Goal: Task Accomplishment & Management: Use online tool/utility

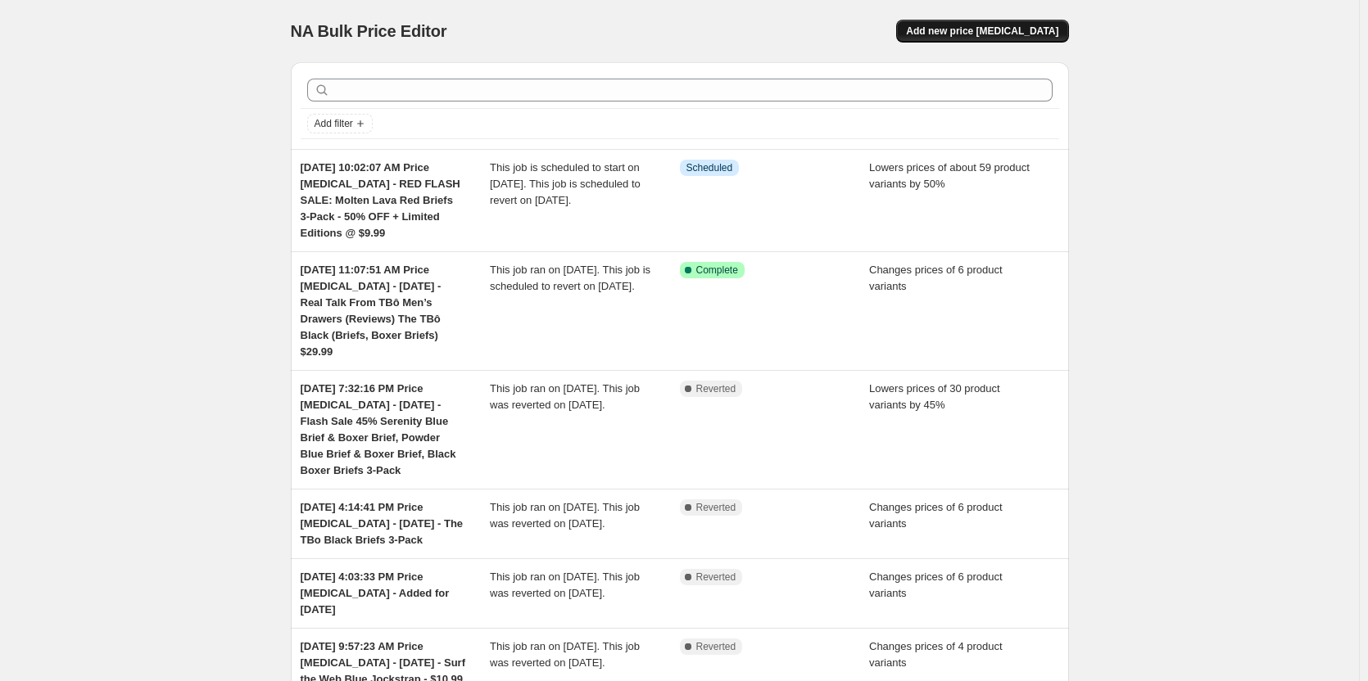
click at [1044, 34] on span "Add new price [MEDICAL_DATA]" at bounding box center [982, 31] width 152 height 13
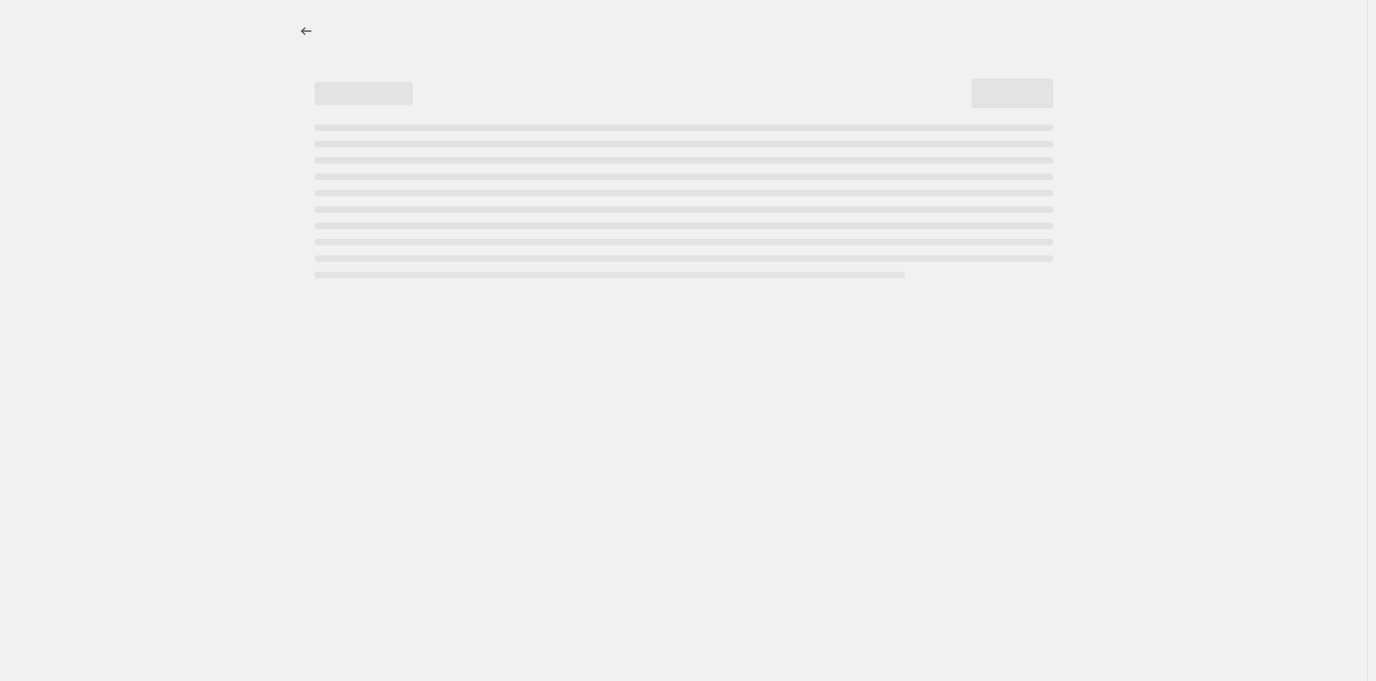
select select "percentage"
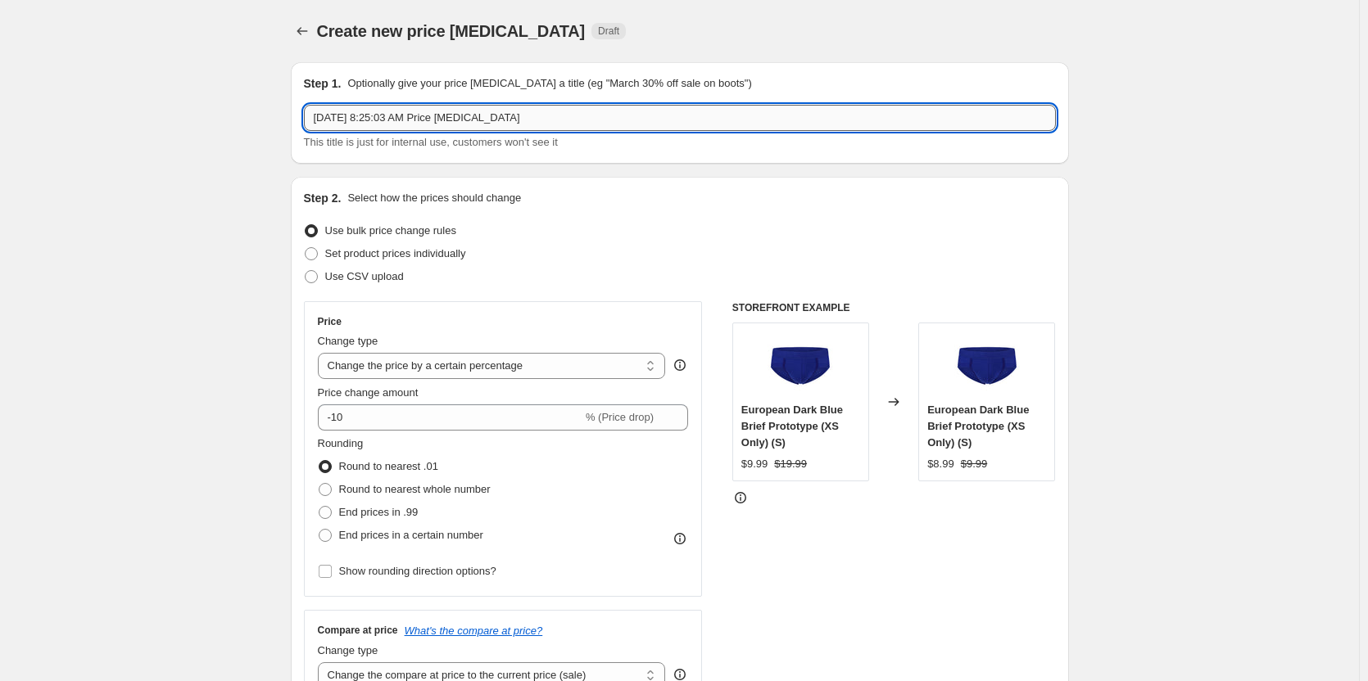
click at [529, 122] on input "[DATE] 8:25:03 AM Price [MEDICAL_DATA]" at bounding box center [680, 118] width 752 height 26
type input "[DATE] 8:25:03 AM Price [MEDICAL_DATA] - [DATE] -"
click at [296, 35] on button "Price change jobs" at bounding box center [302, 31] width 23 height 23
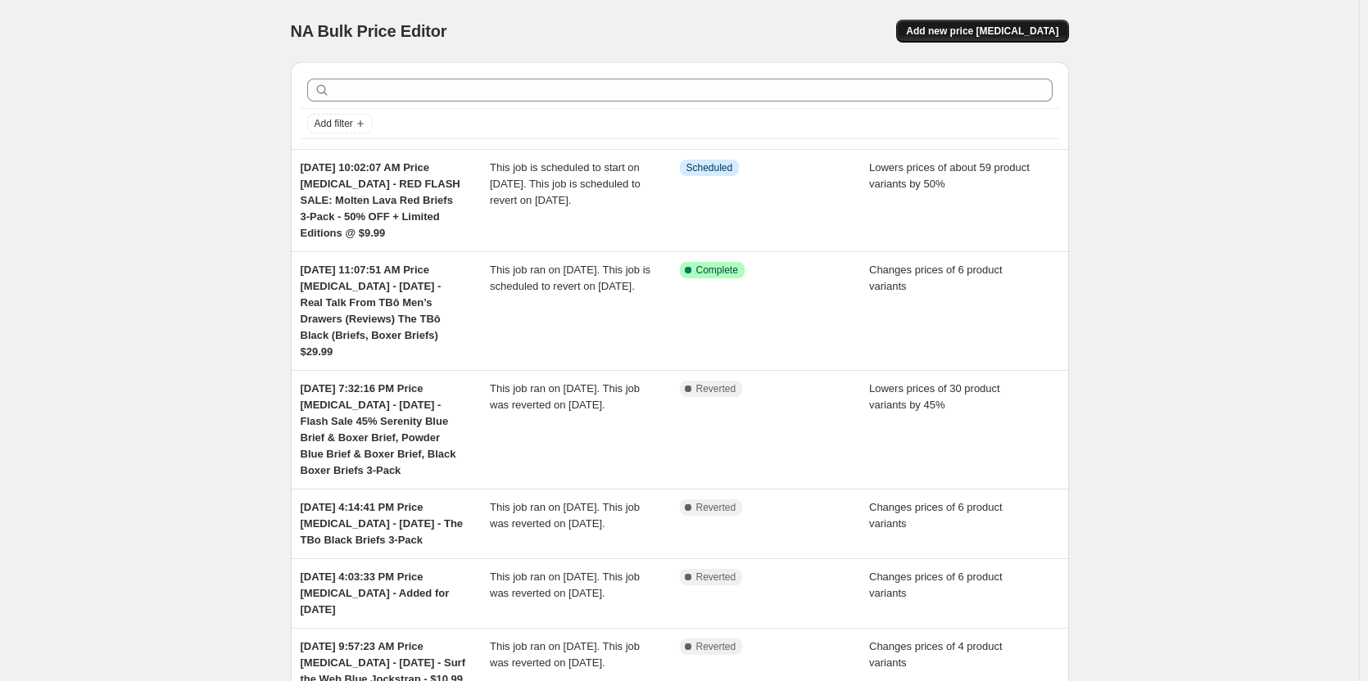
click at [966, 32] on span "Add new price [MEDICAL_DATA]" at bounding box center [982, 31] width 152 height 13
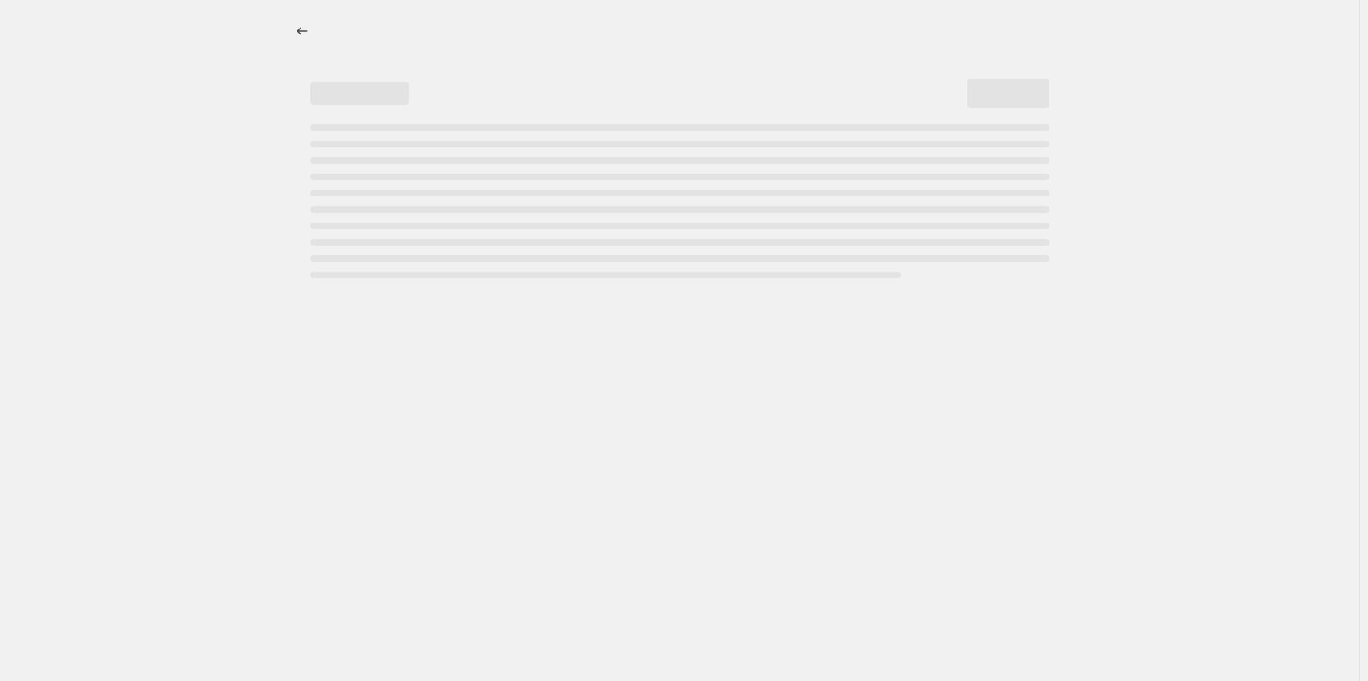
select select "percentage"
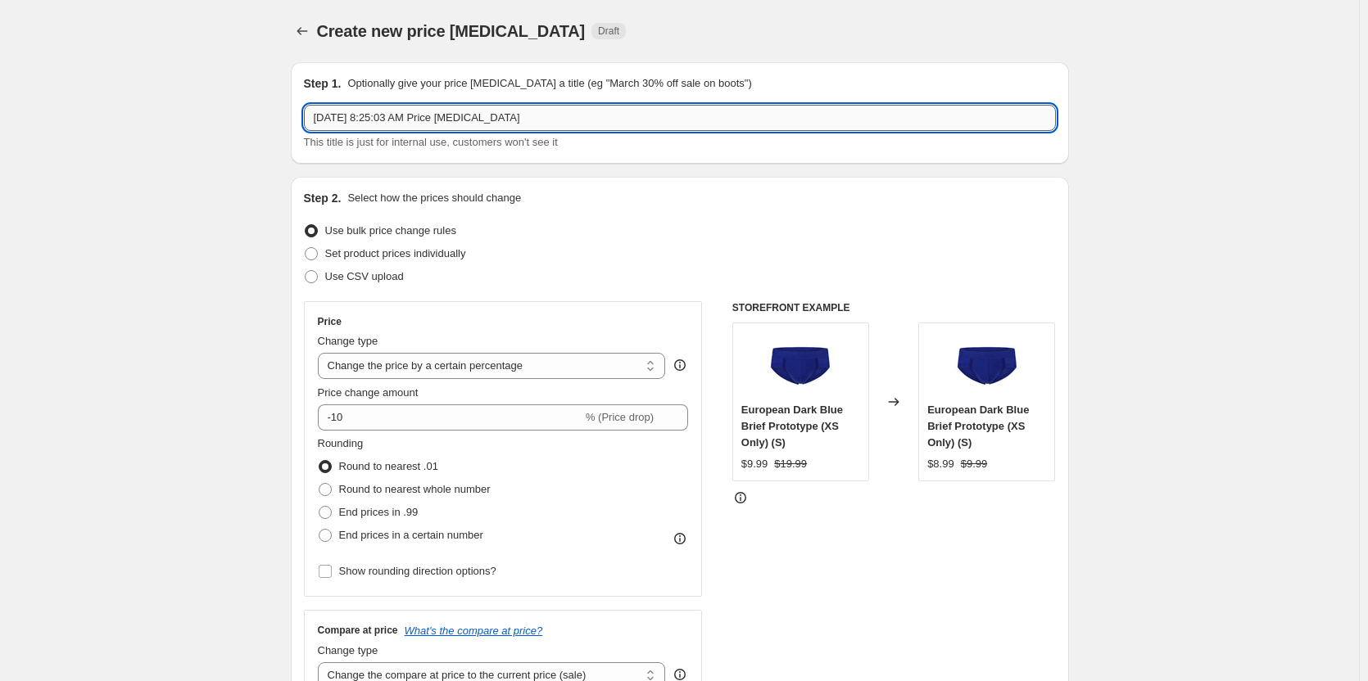
click at [573, 127] on input "[DATE] 8:25:03 AM Price [MEDICAL_DATA]" at bounding box center [680, 118] width 752 height 26
click at [604, 120] on input "[DATE] 8:25:03 AM Price [MEDICAL_DATA] - [DATE] - 6-packs & Blue depts, Powder …" at bounding box center [680, 118] width 752 height 26
click at [654, 120] on input "[DATE] 8:25:03 AM Price [MEDICAL_DATA] - [DATE] - 6-packs Trunks & Blue depts, …" at bounding box center [680, 118] width 752 height 26
click at [703, 118] on input "[DATE] 8:25:03 AM Price [MEDICAL_DATA] - [DATE] - 6-packs Trunks + Blue depts, …" at bounding box center [680, 118] width 752 height 26
type input "[DATE] 8:25:03 AM Price [MEDICAL_DATA] - [DATE] - 6-packs Trunks + Blue depts &…"
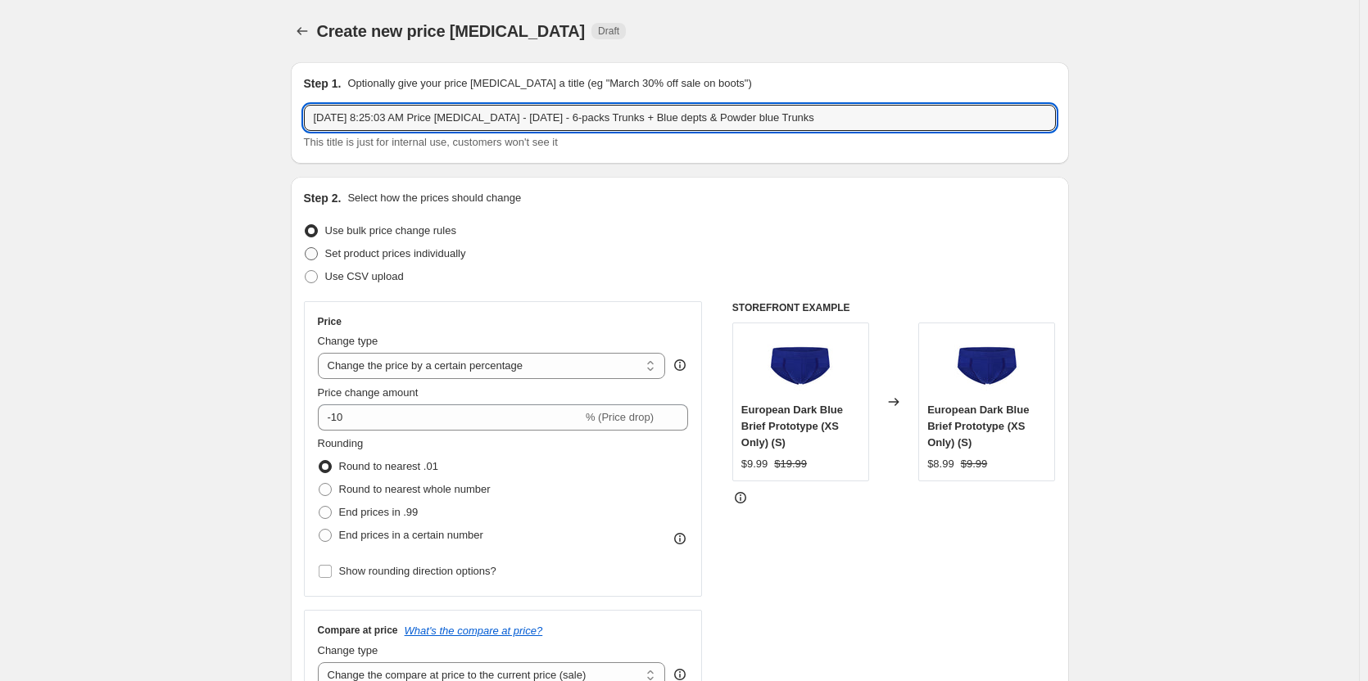
click at [406, 250] on span "Set product prices individually" at bounding box center [395, 253] width 141 height 12
click at [305, 248] on input "Set product prices individually" at bounding box center [305, 247] width 1 height 1
radio input "true"
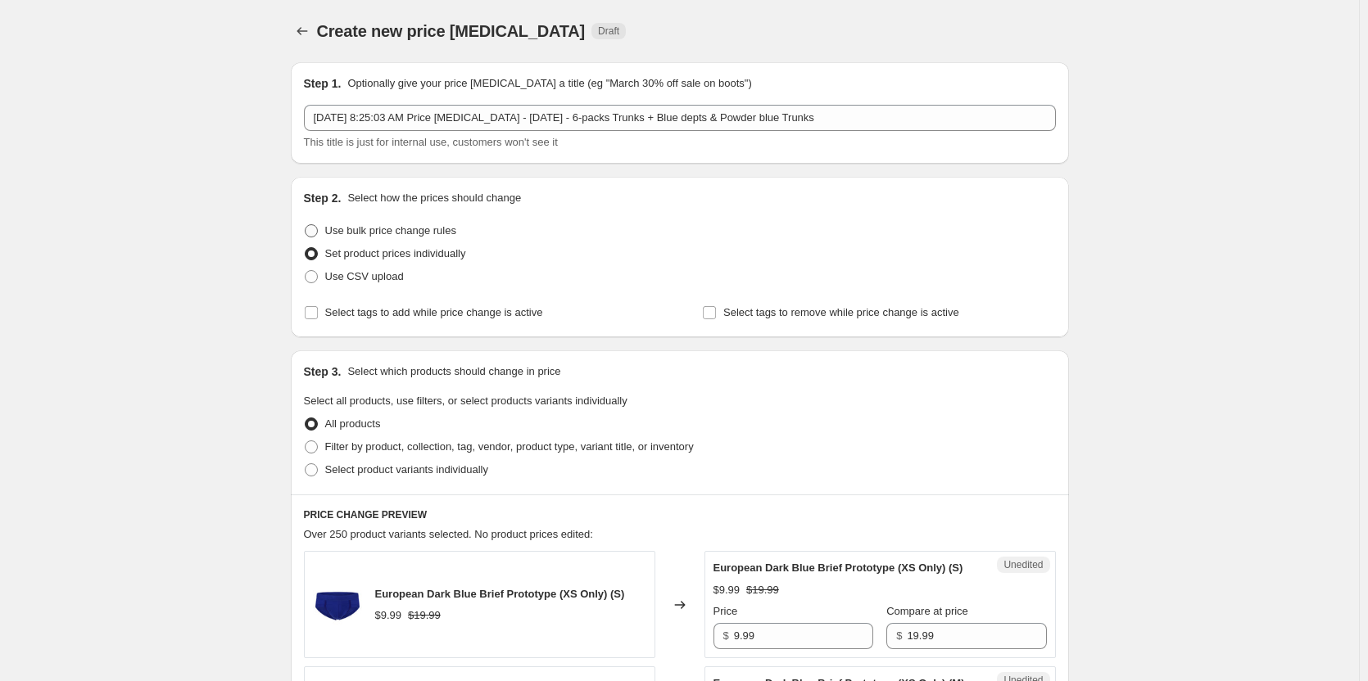
click at [407, 234] on span "Use bulk price change rules" at bounding box center [390, 230] width 131 height 12
click at [305, 225] on input "Use bulk price change rules" at bounding box center [305, 224] width 1 height 1
radio input "true"
select select "percentage"
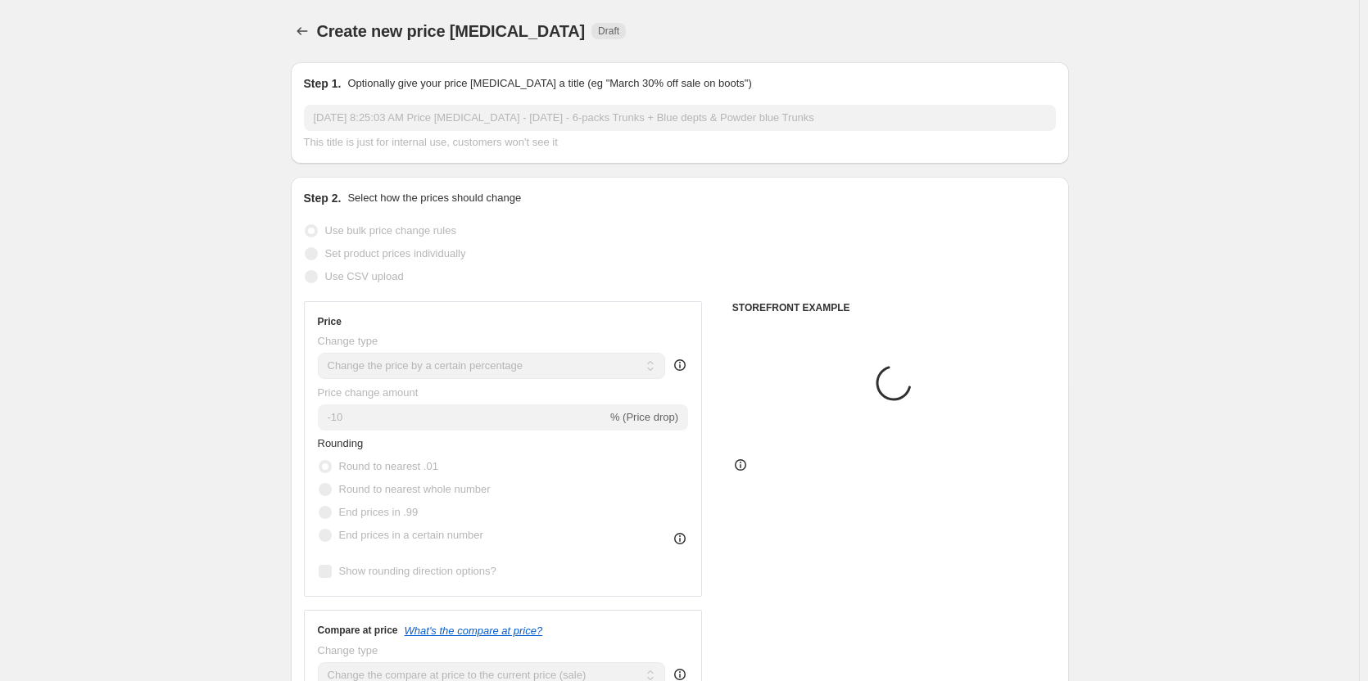
scroll to position [82, 0]
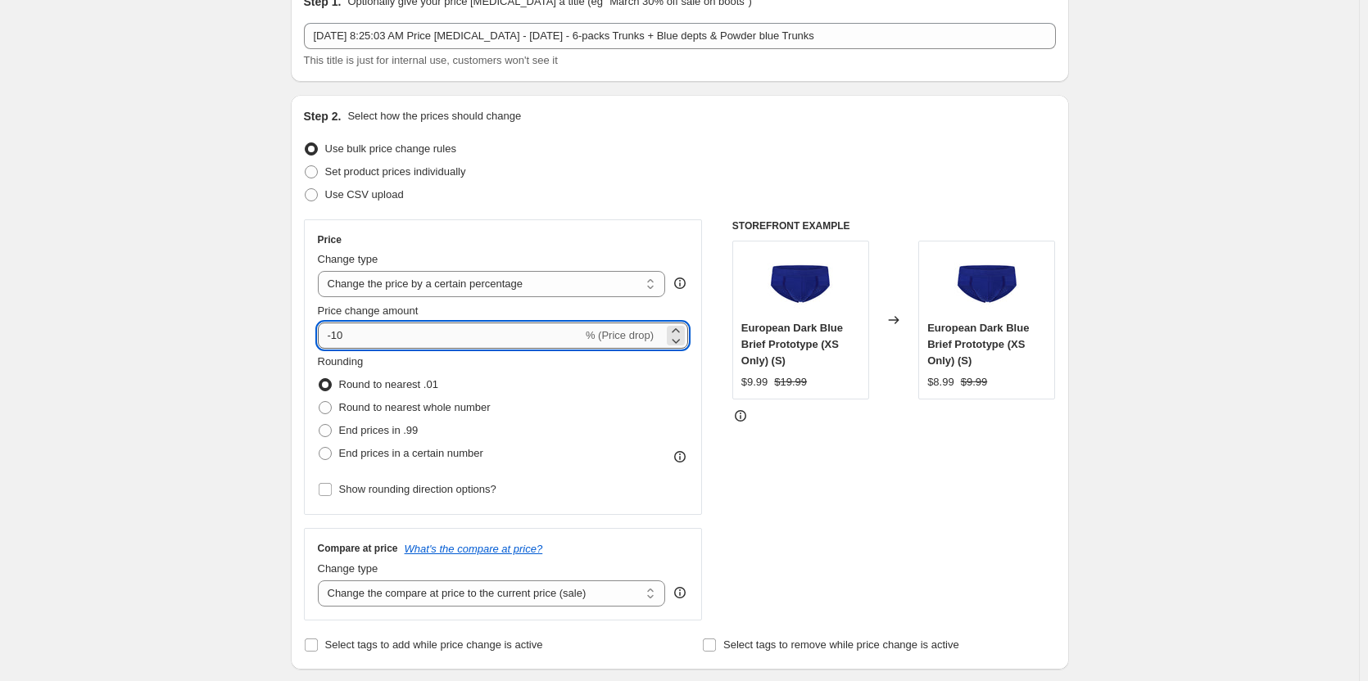
click at [391, 337] on input "-10" at bounding box center [450, 336] width 265 height 26
type input "-1"
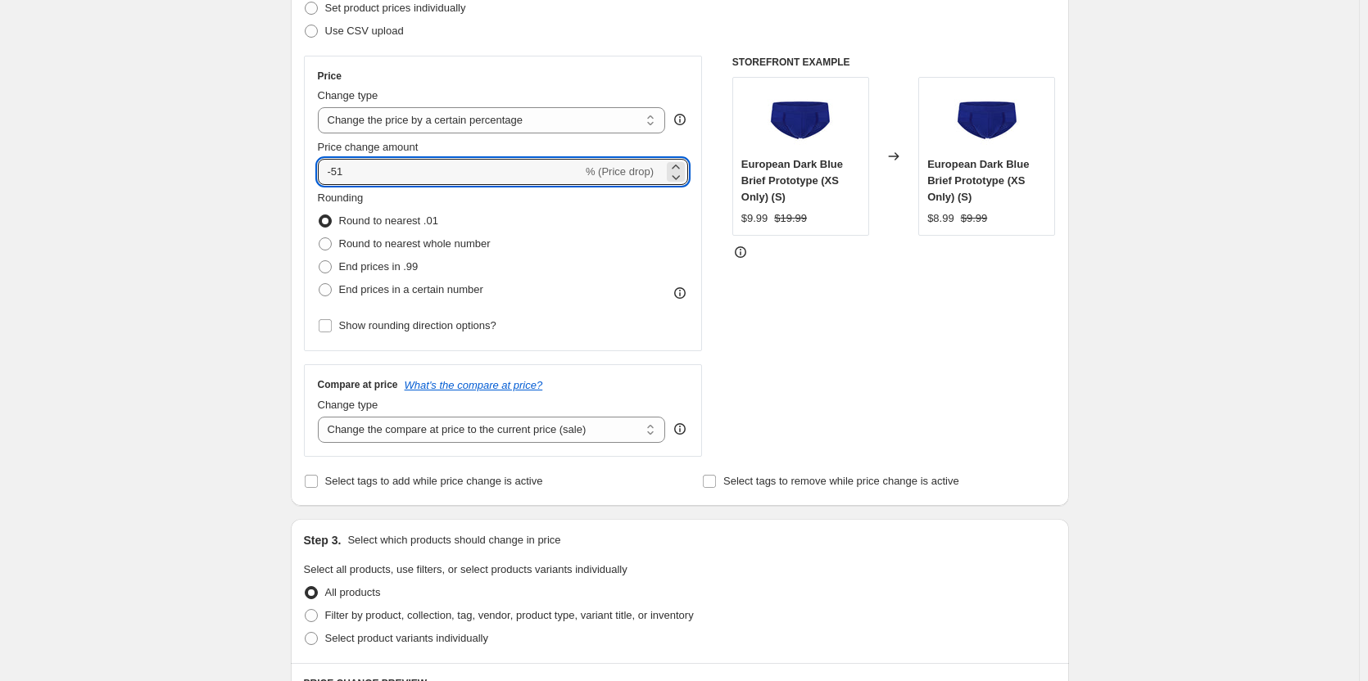
scroll to position [328, 0]
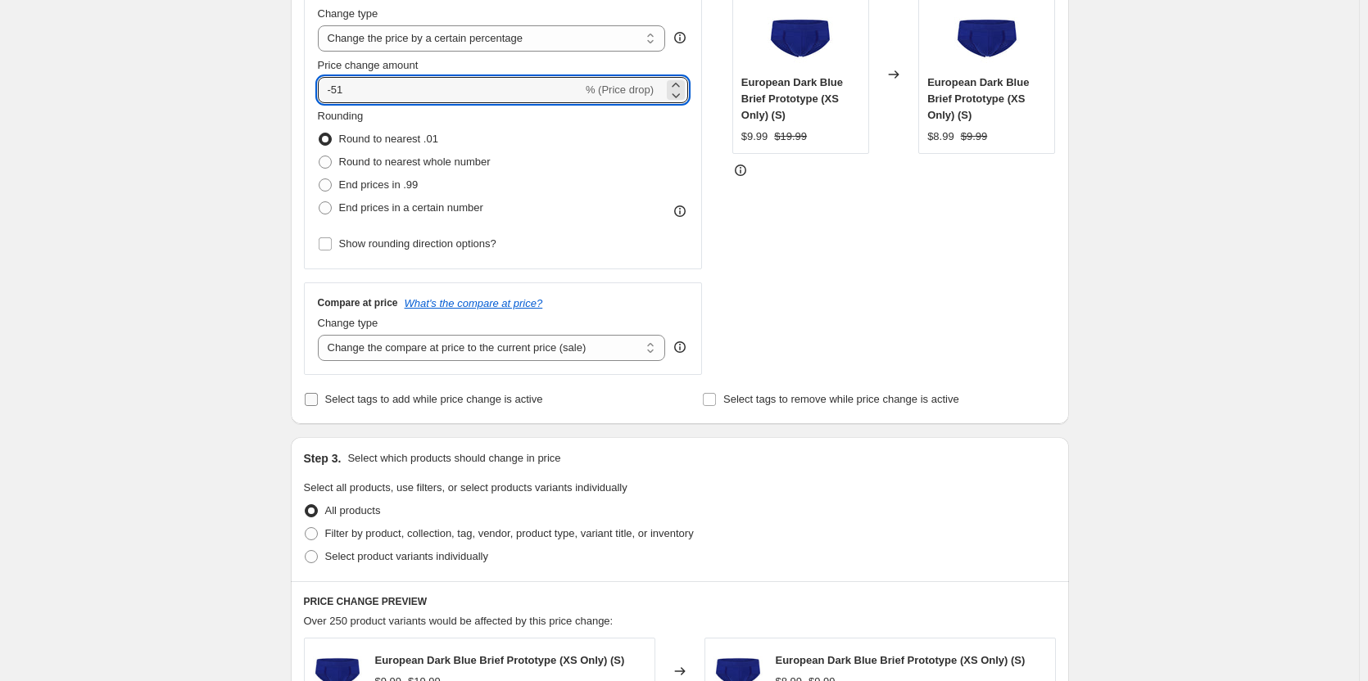
type input "-51"
click at [328, 402] on label "Select tags to add while price change is active" at bounding box center [423, 399] width 239 height 23
click at [318, 402] on input "Select tags to add while price change is active" at bounding box center [311, 399] width 13 height 13
checkbox input "true"
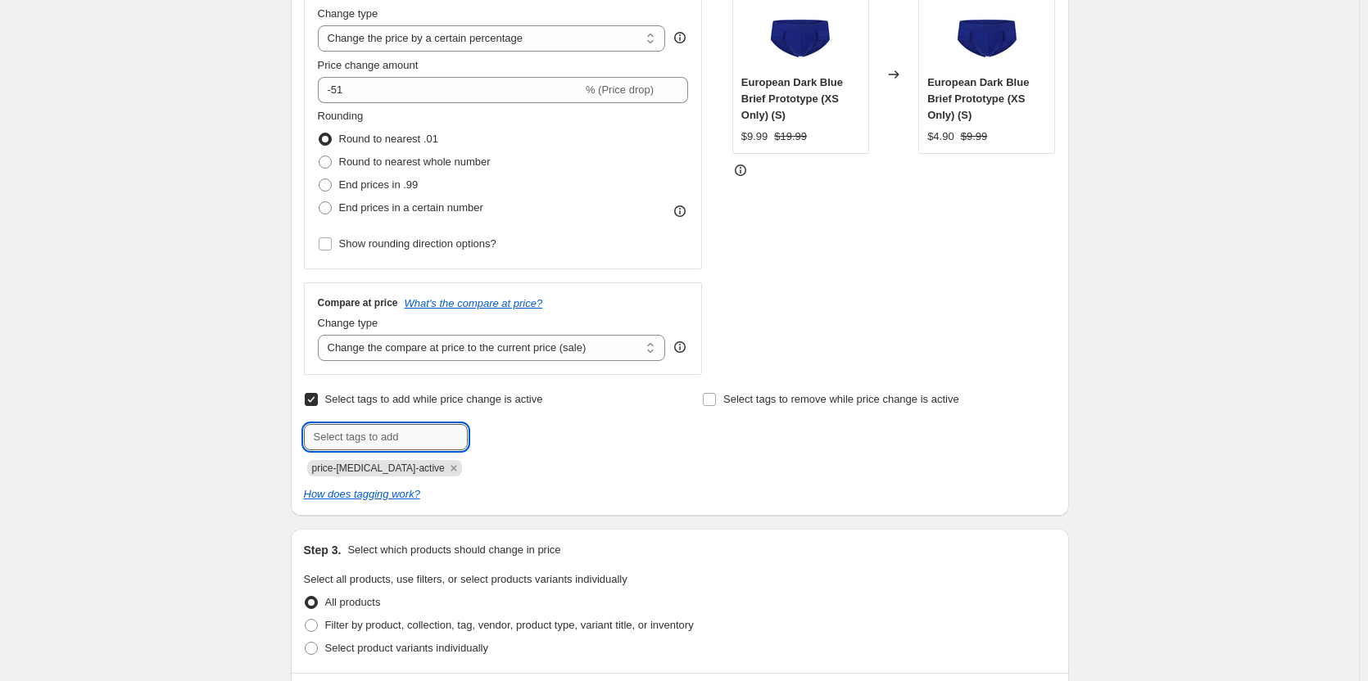
click at [420, 437] on input "text" at bounding box center [386, 437] width 164 height 26
type input "dc"
click at [546, 437] on div "dc Add dc" at bounding box center [480, 437] width 353 height 26
click at [491, 436] on b "Add" at bounding box center [491, 435] width 19 height 11
click at [767, 404] on span "Select tags to remove while price change is active" at bounding box center [841, 399] width 236 height 12
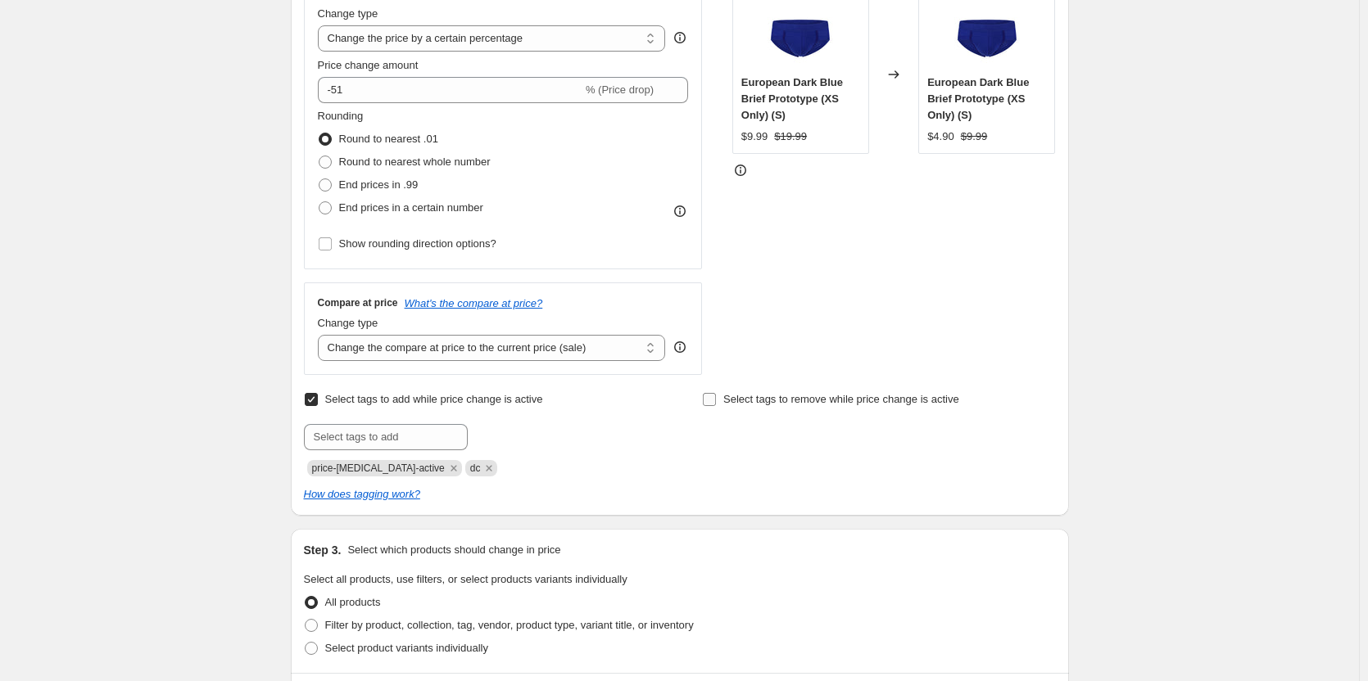
click at [716, 404] on input "Select tags to remove while price change is active" at bounding box center [709, 399] width 13 height 13
checkbox input "true"
click at [809, 443] on input "text" at bounding box center [784, 437] width 164 height 26
type input "dc"
click at [874, 442] on button "Add dc" at bounding box center [896, 435] width 53 height 23
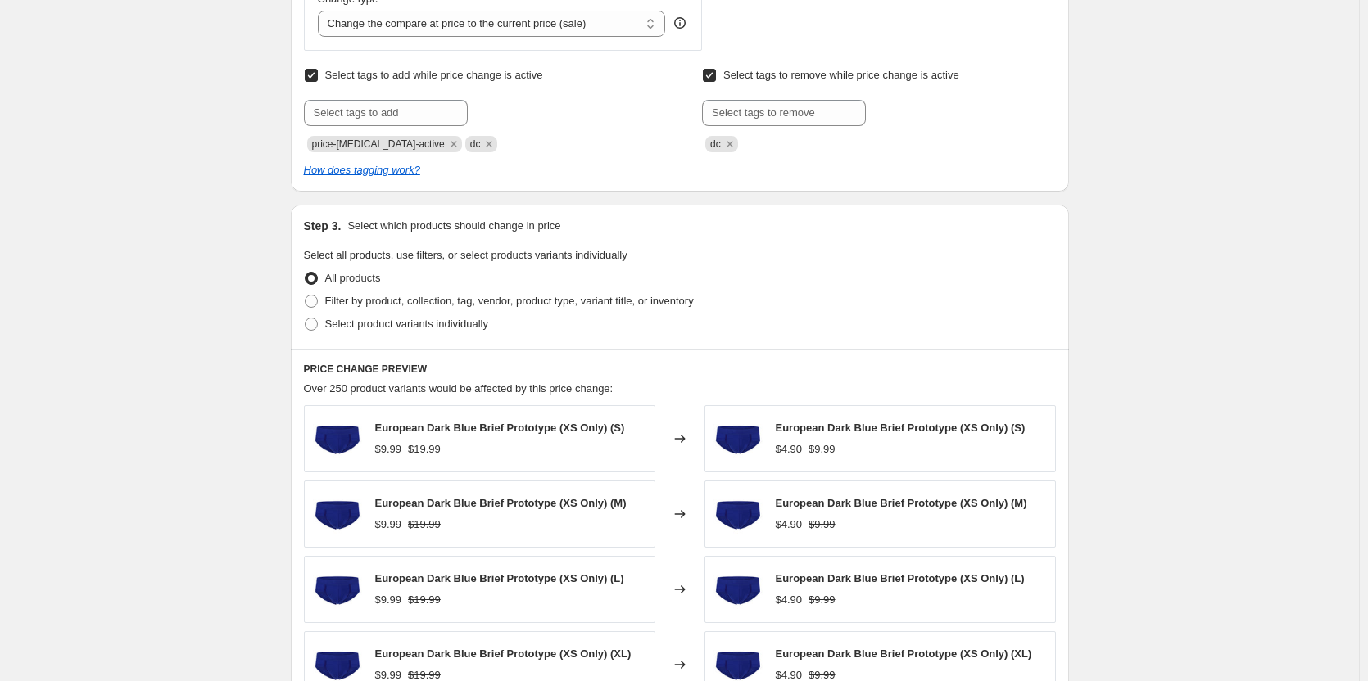
scroll to position [655, 0]
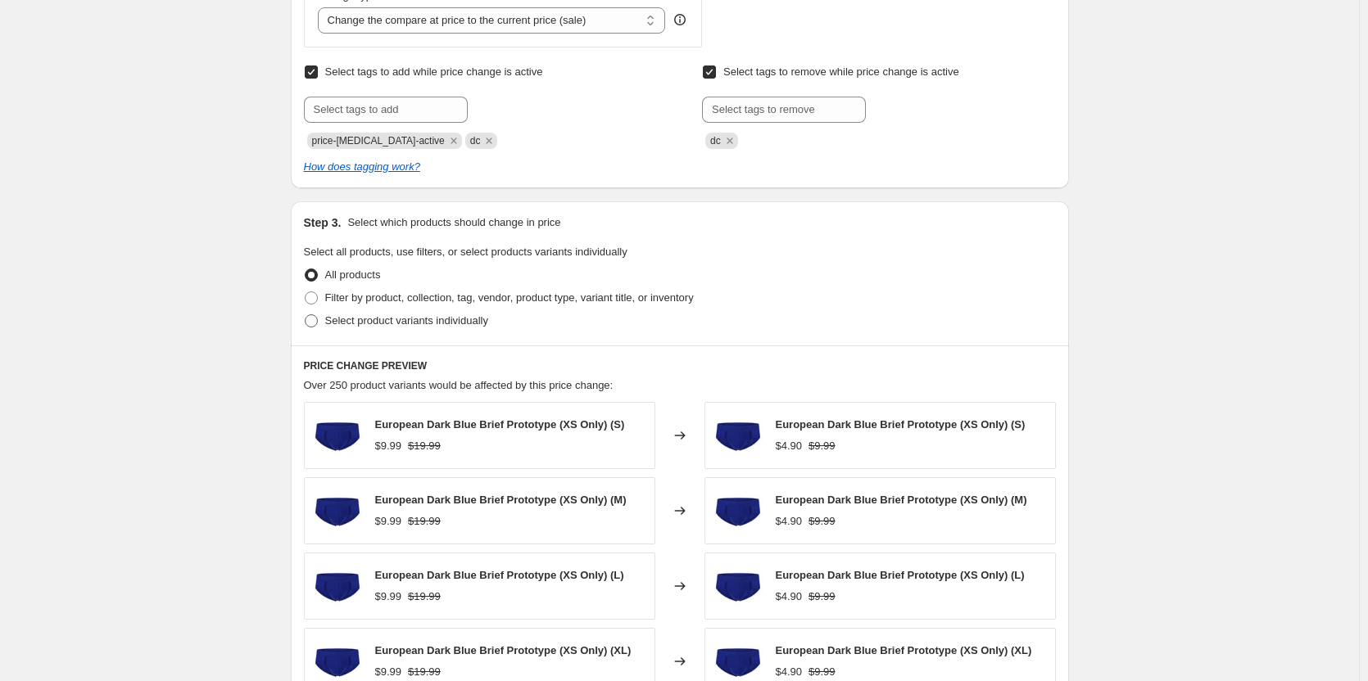
click at [366, 327] on span "Select product variants individually" at bounding box center [406, 320] width 163 height 12
click at [305, 315] on input "Select product variants individually" at bounding box center [305, 314] width 1 height 1
radio input "true"
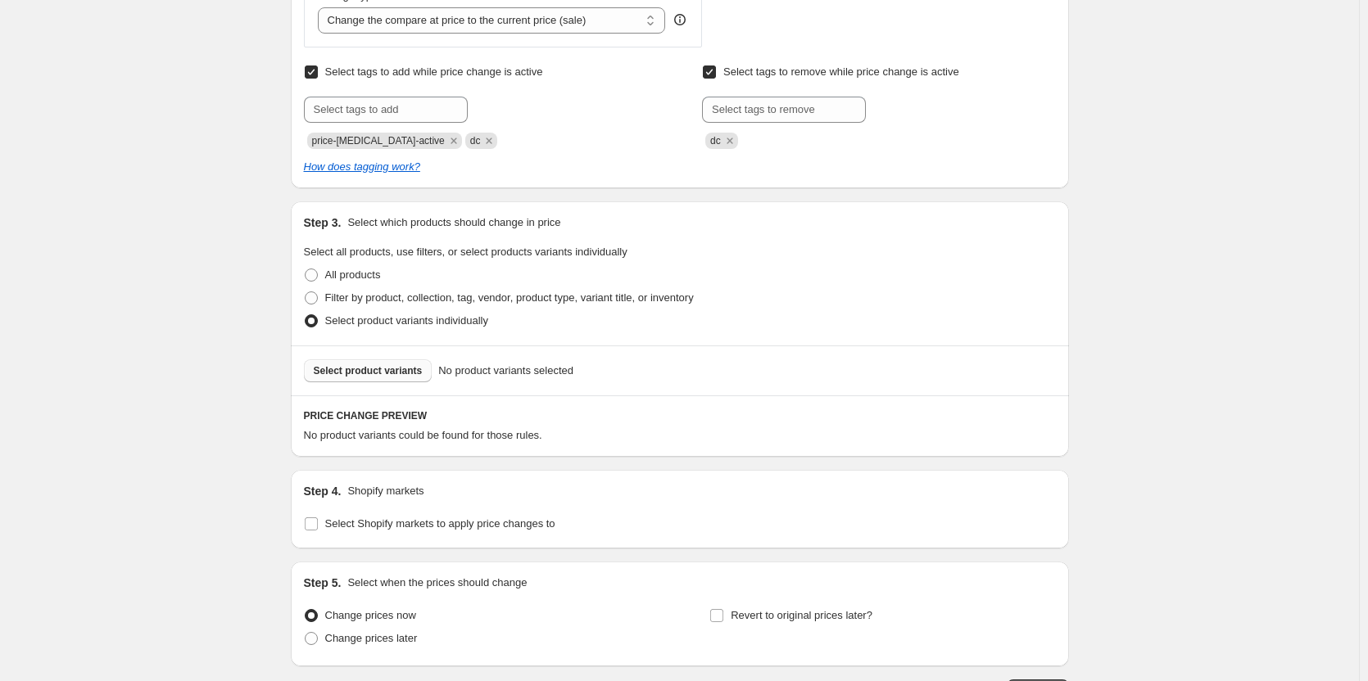
click at [395, 371] on span "Select product variants" at bounding box center [368, 370] width 109 height 13
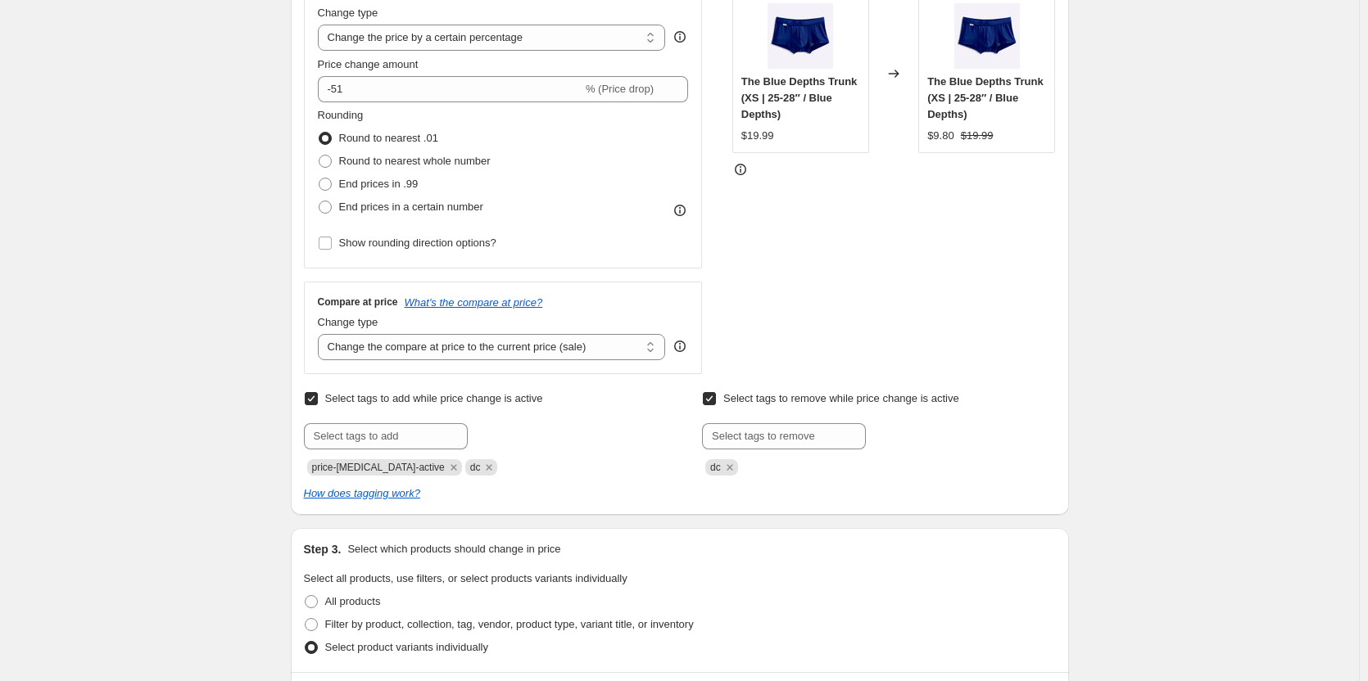
scroll to position [328, 0]
click at [373, 182] on span "End prices in .99" at bounding box center [378, 185] width 79 height 12
click at [319, 179] on input "End prices in .99" at bounding box center [319, 179] width 1 height 1
radio input "true"
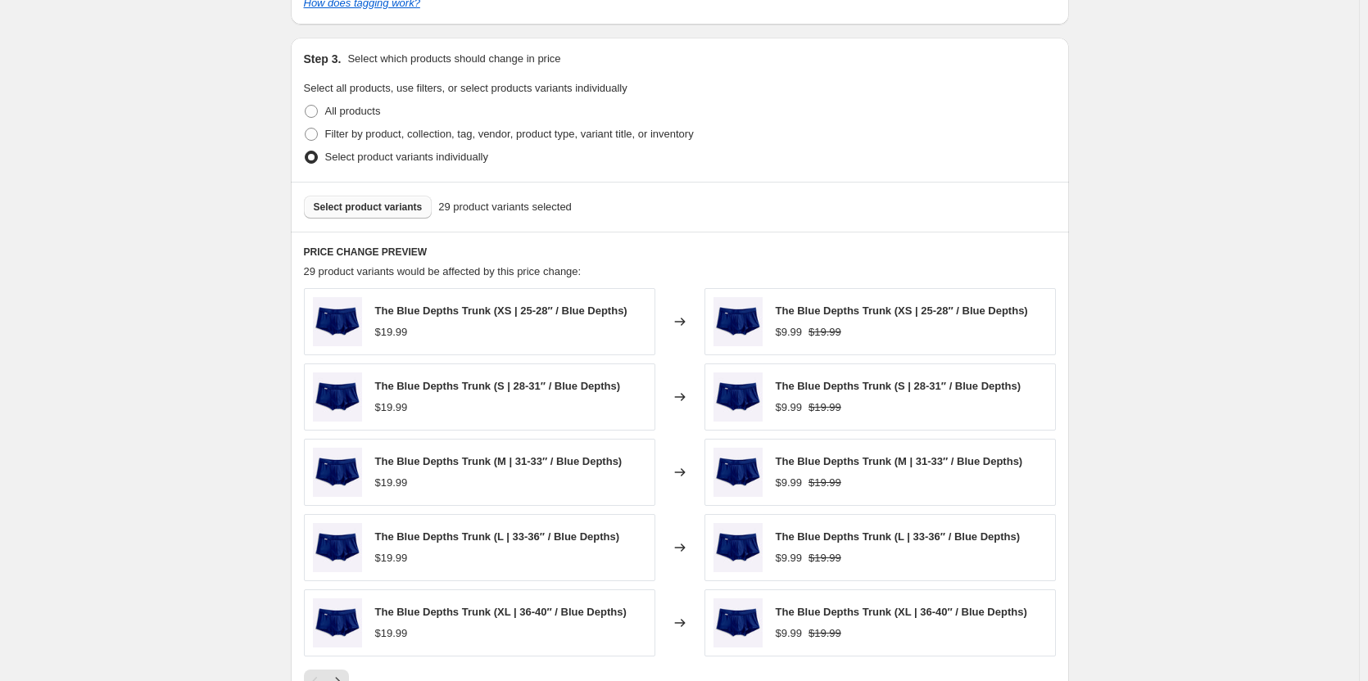
scroll to position [1146, 0]
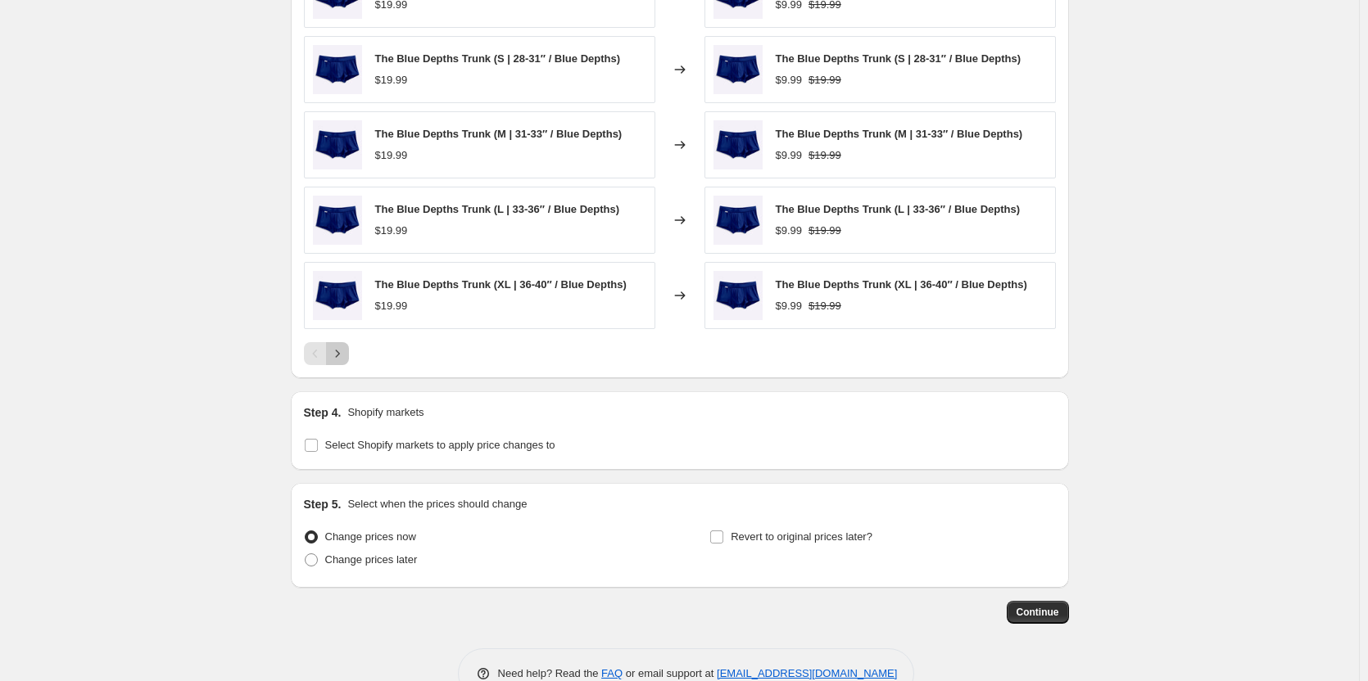
click at [339, 358] on icon "Next" at bounding box center [337, 354] width 16 height 16
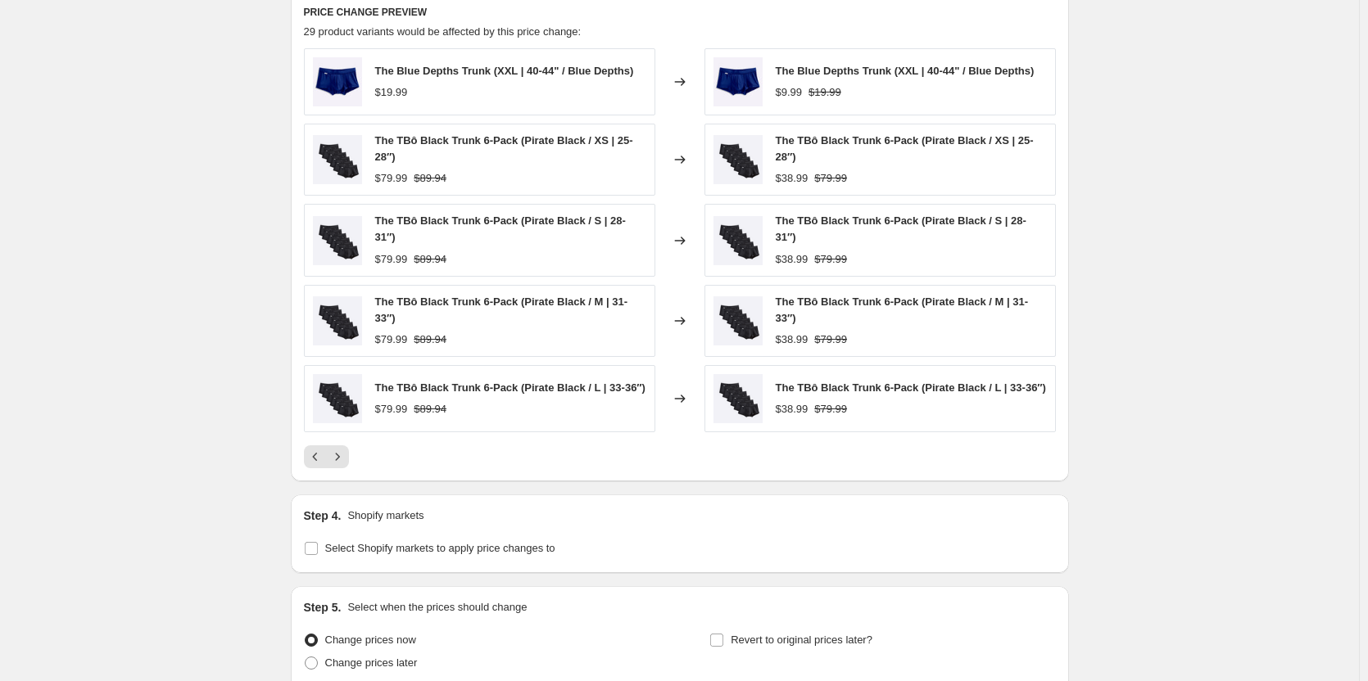
scroll to position [983, 0]
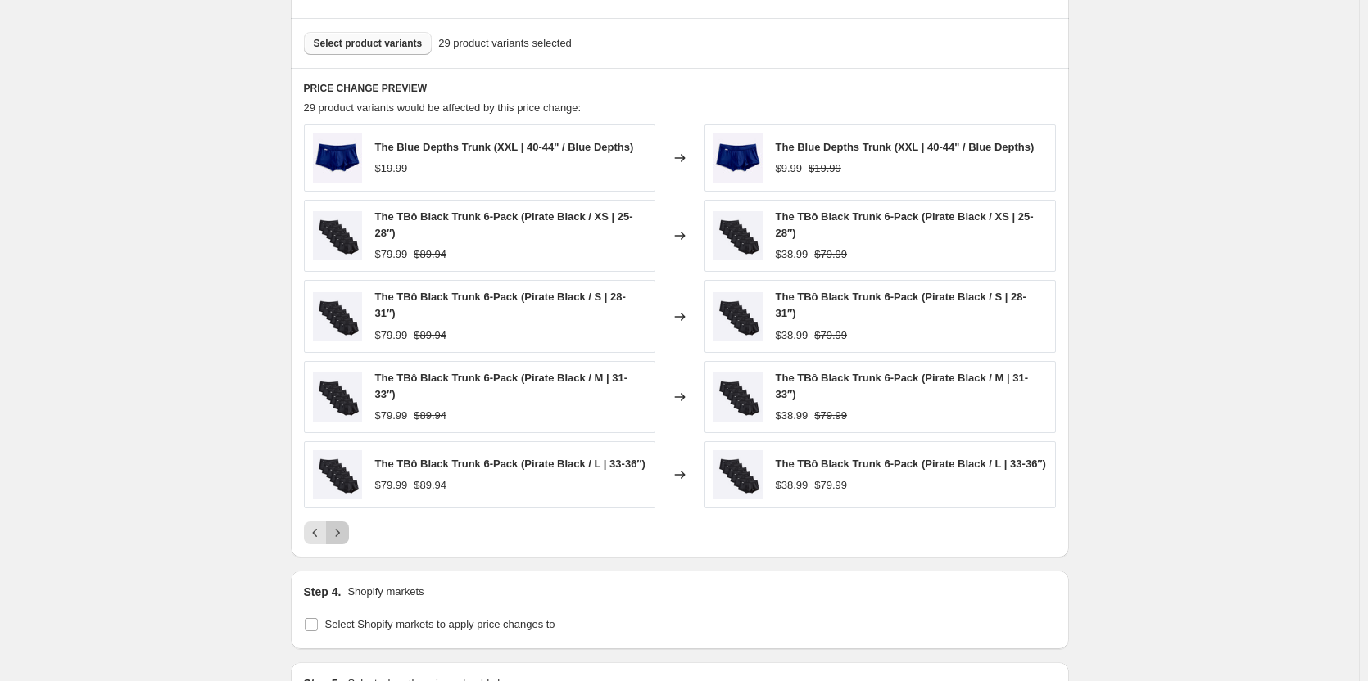
click at [339, 531] on icon "Next" at bounding box center [337, 532] width 4 height 7
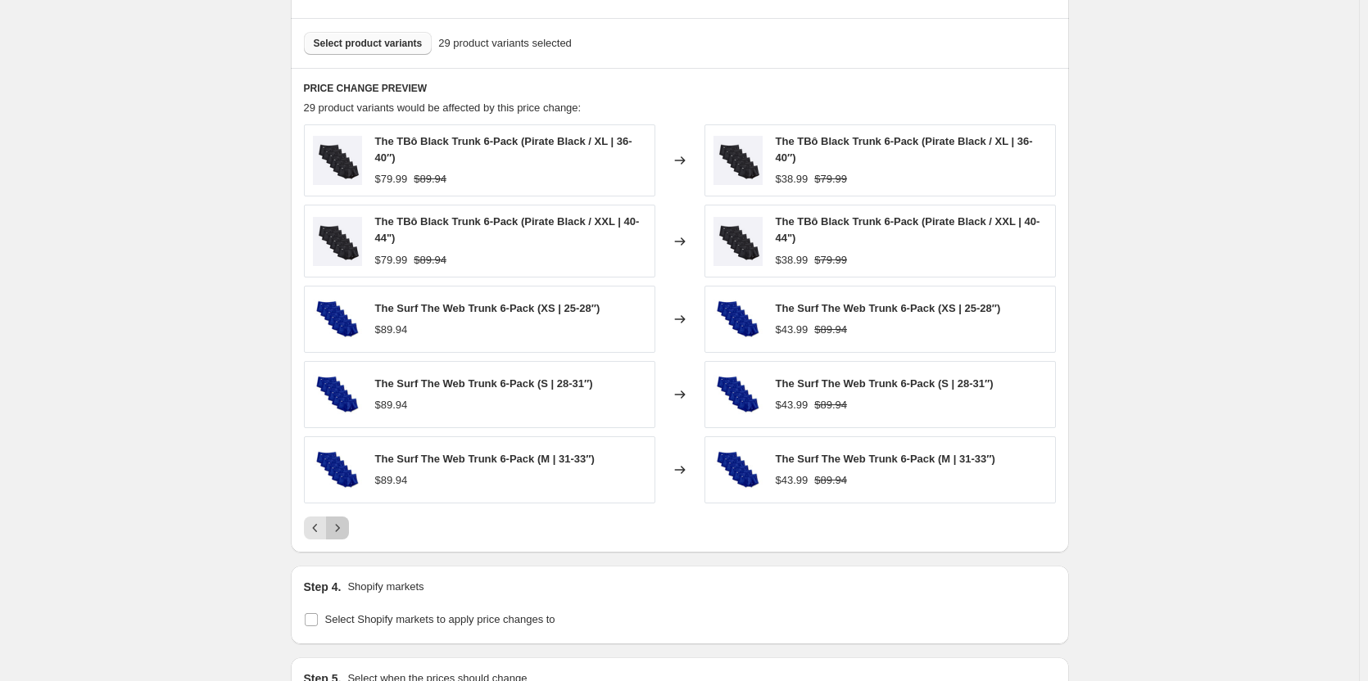
click at [349, 533] on button "Next" at bounding box center [337, 528] width 23 height 23
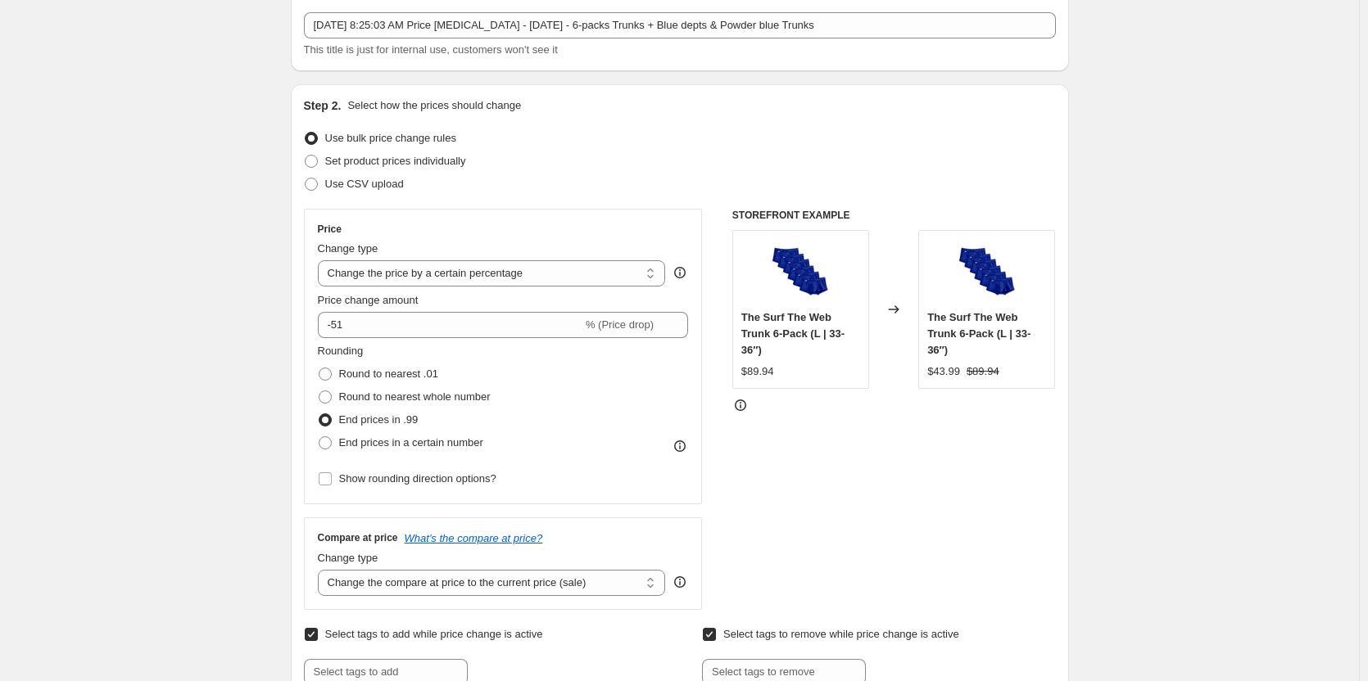
scroll to position [82, 0]
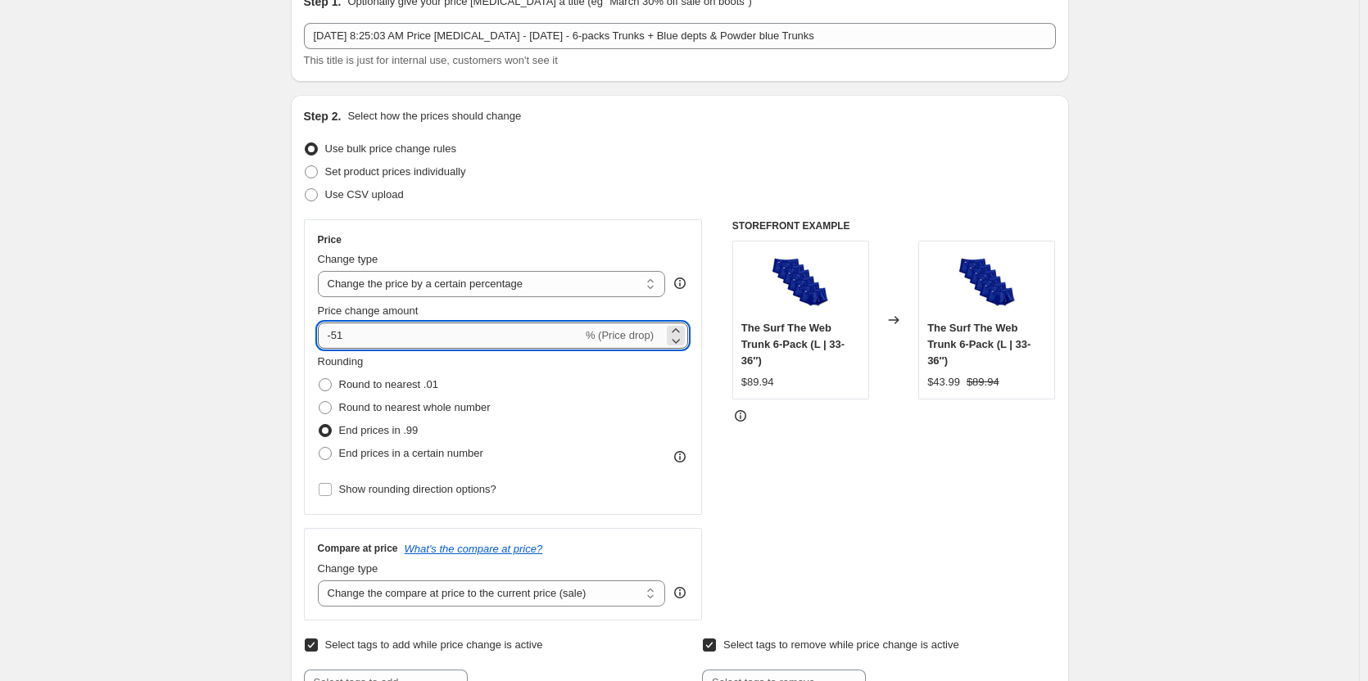
click at [381, 332] on input "-51" at bounding box center [450, 336] width 265 height 26
type input "-50"
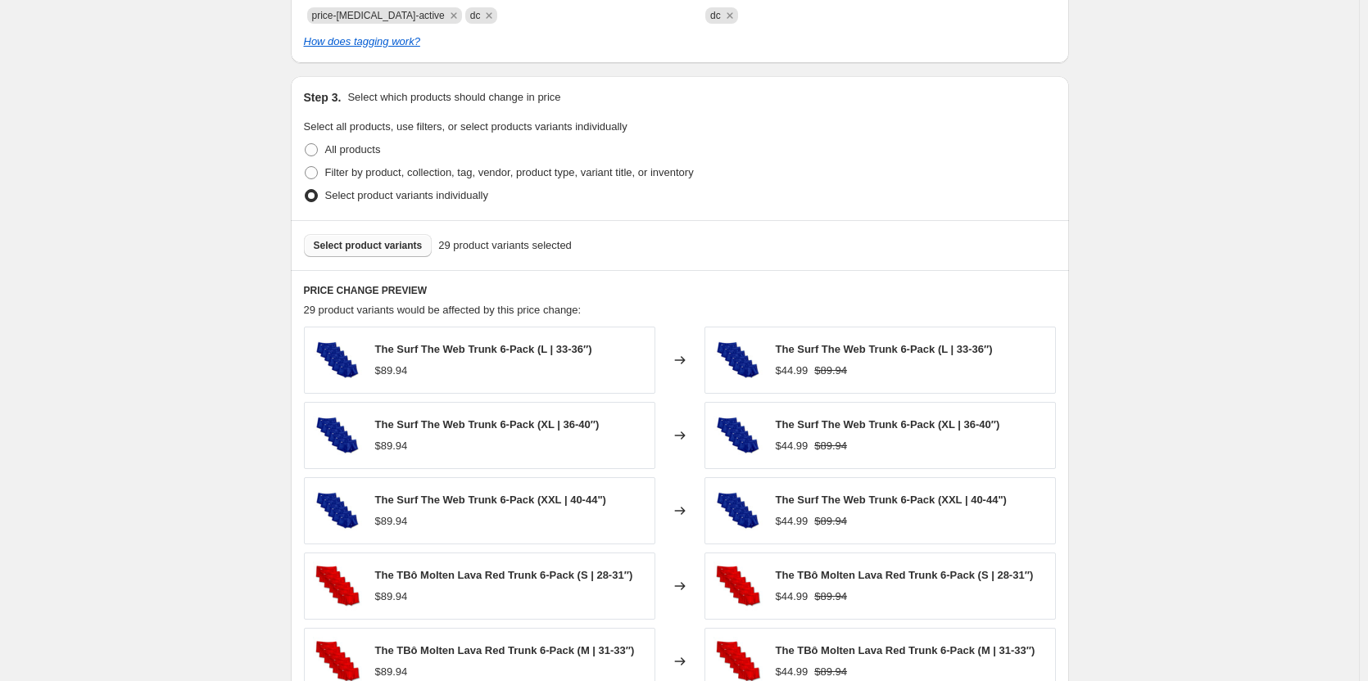
scroll to position [1190, 0]
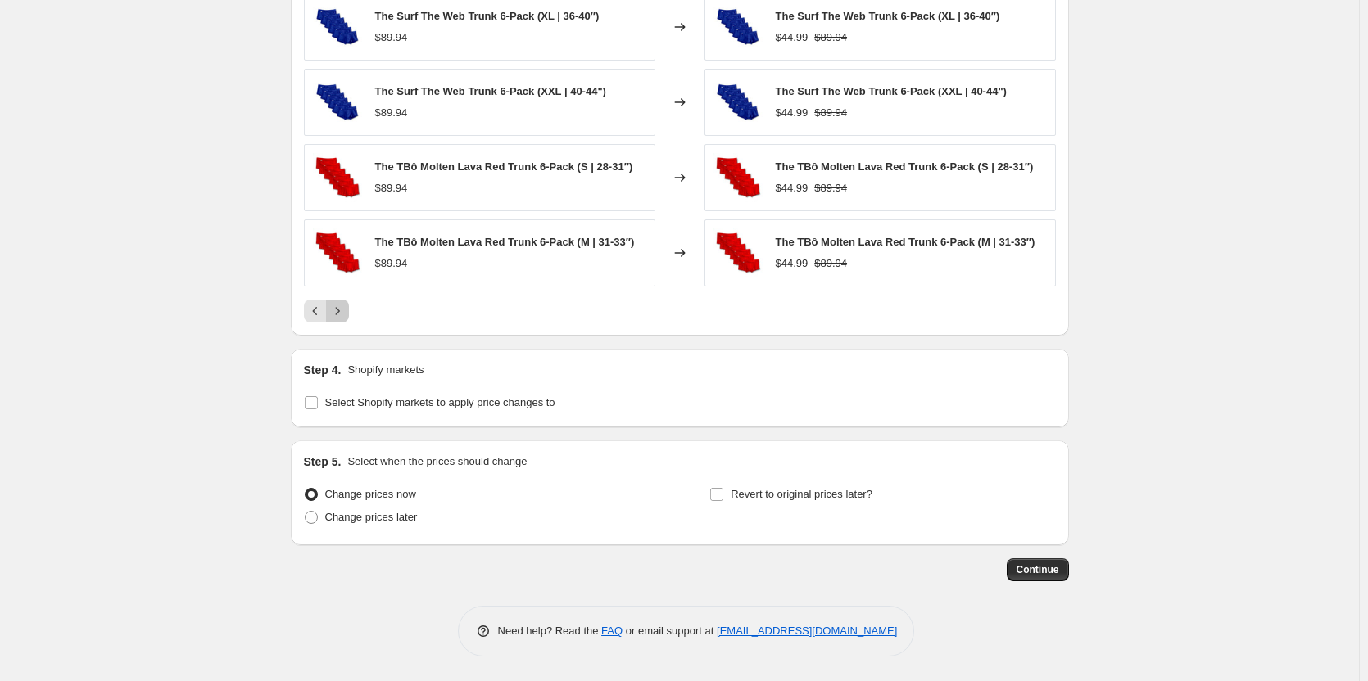
click at [344, 305] on icon "Next" at bounding box center [337, 311] width 16 height 16
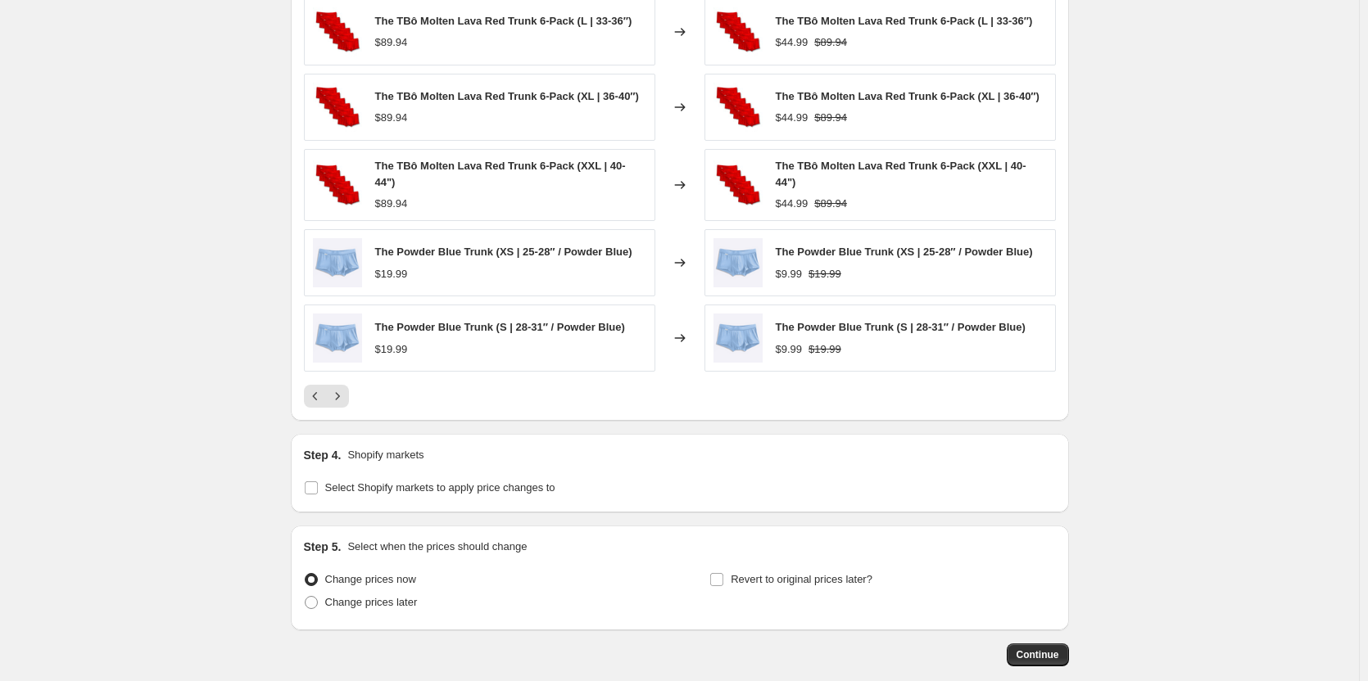
scroll to position [1108, 0]
click at [346, 392] on icon "Next" at bounding box center [337, 397] width 16 height 16
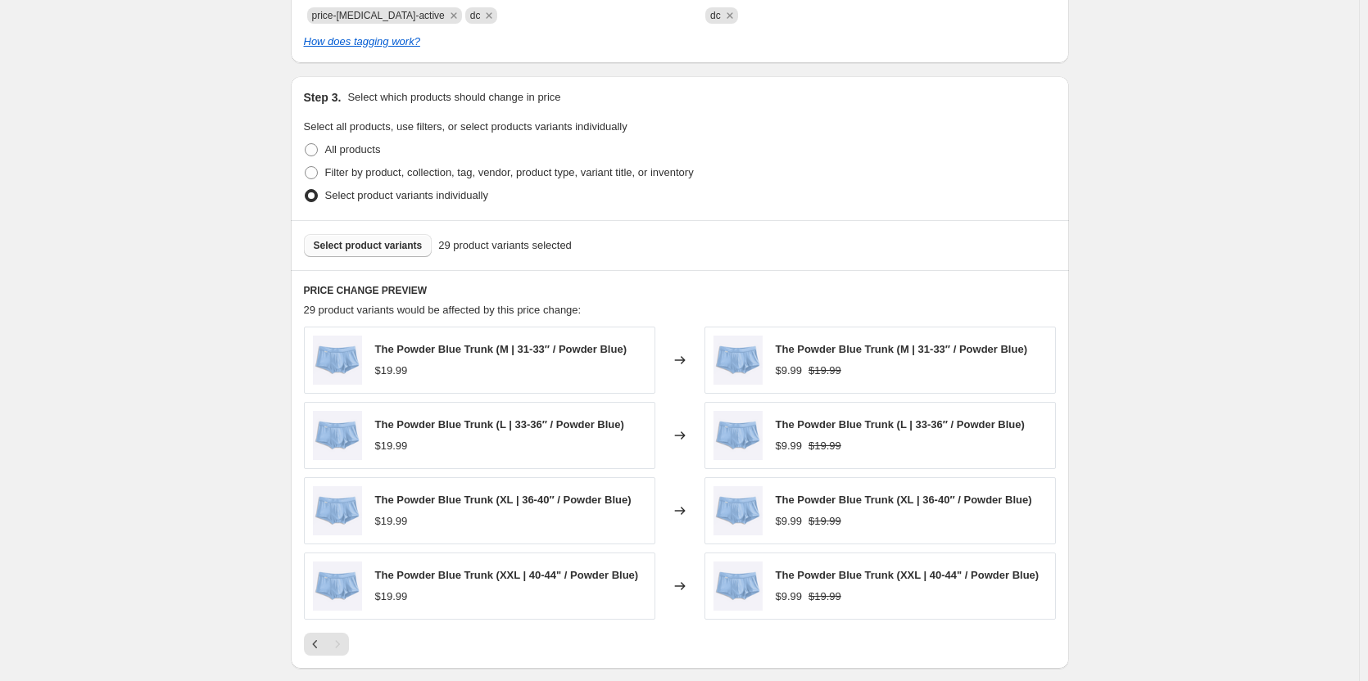
scroll to position [1115, 0]
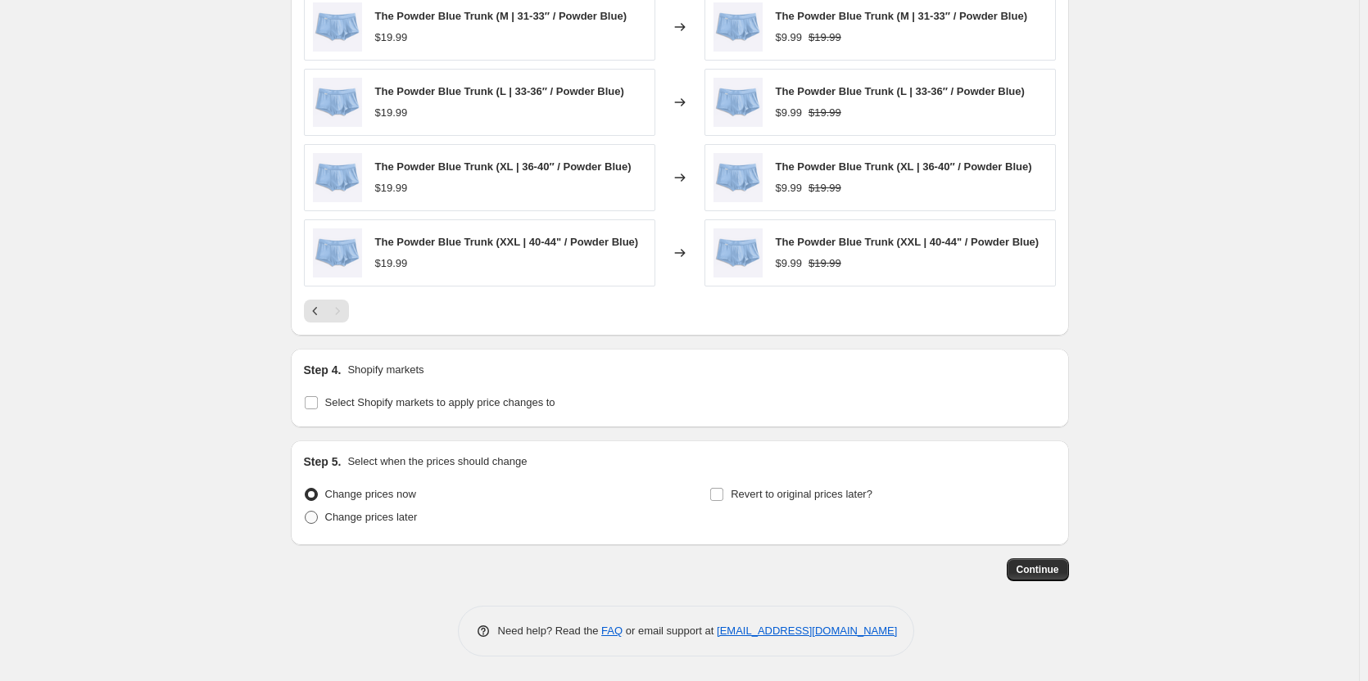
click at [372, 518] on span "Change prices later" at bounding box center [371, 517] width 93 height 12
click at [305, 512] on input "Change prices later" at bounding box center [305, 511] width 1 height 1
radio input "true"
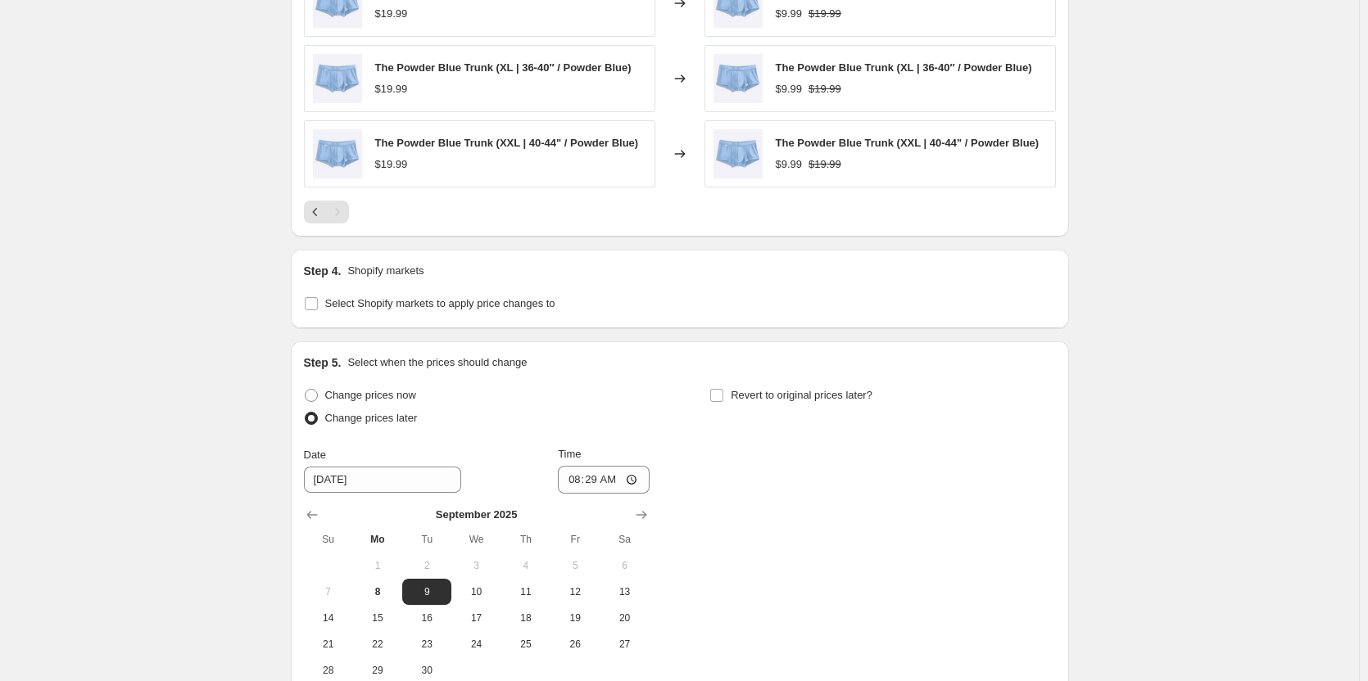
scroll to position [1360, 0]
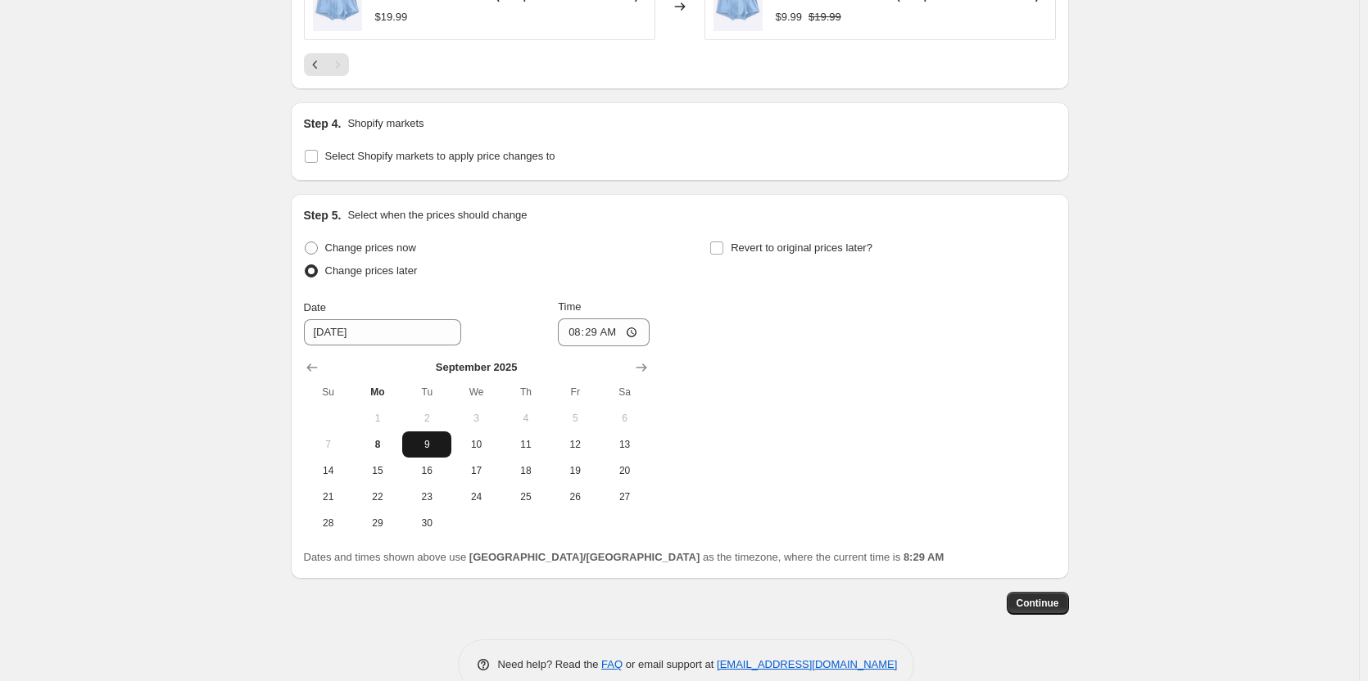
click at [432, 441] on span "9" at bounding box center [427, 444] width 36 height 13
click at [599, 335] on input "08:29" at bounding box center [604, 333] width 92 height 28
type input "09:00"
click at [784, 253] on span "Revert to original prices later?" at bounding box center [801, 248] width 142 height 12
click at [723, 253] on input "Revert to original prices later?" at bounding box center [716, 248] width 13 height 13
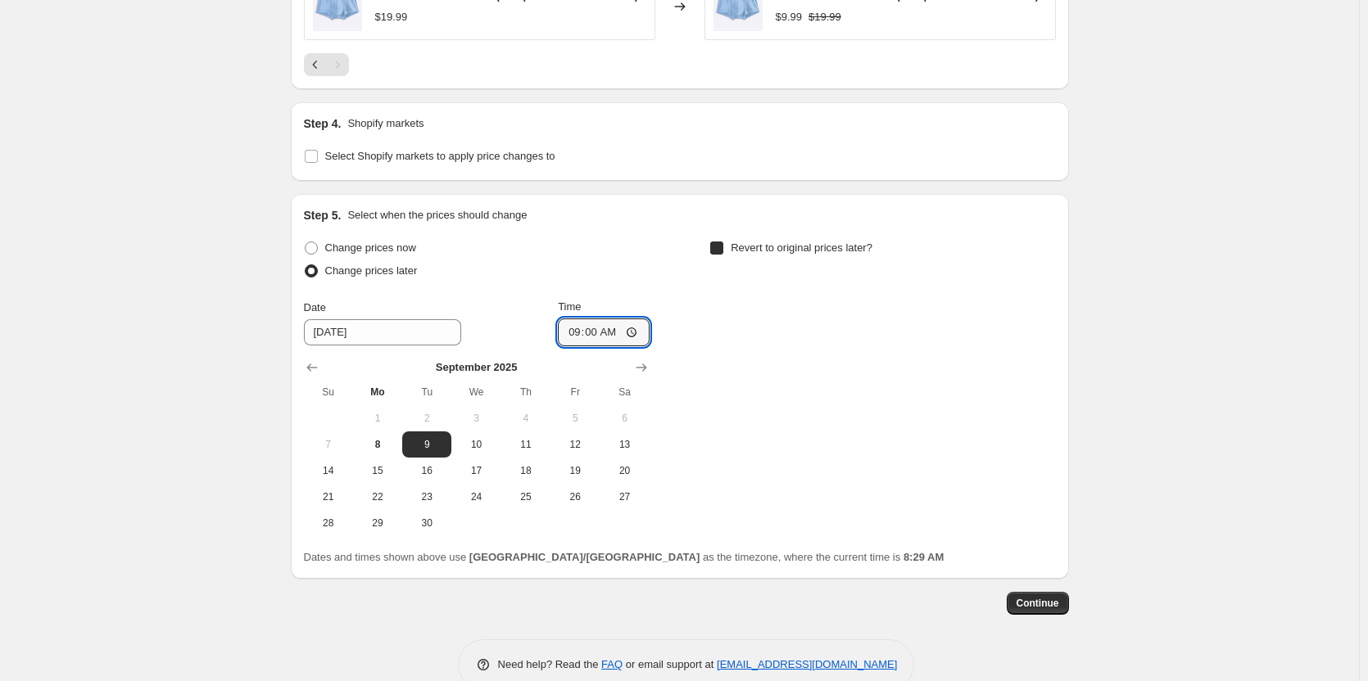
checkbox input "true"
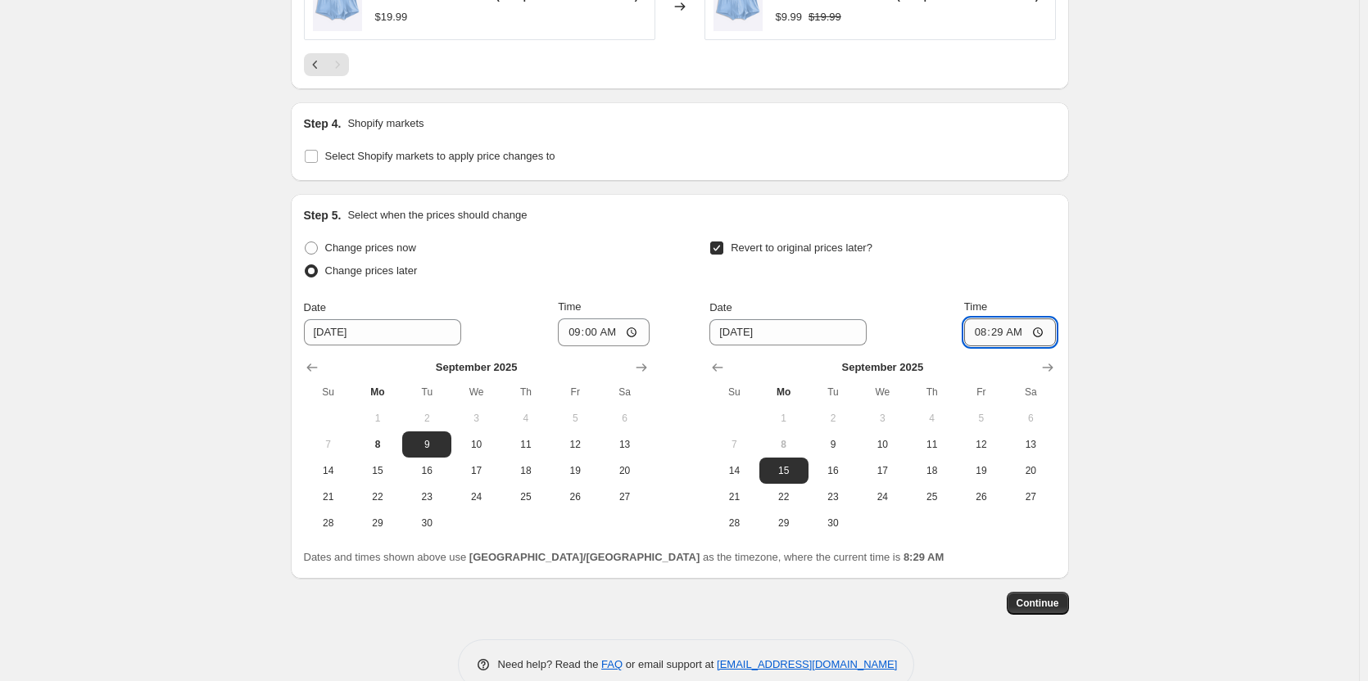
click at [1003, 333] on input "08:29" at bounding box center [1010, 333] width 92 height 28
type input "09:00"
click at [870, 451] on span "10" at bounding box center [882, 444] width 36 height 13
type input "[DATE]"
click at [1061, 612] on button "Continue" at bounding box center [1037, 603] width 62 height 23
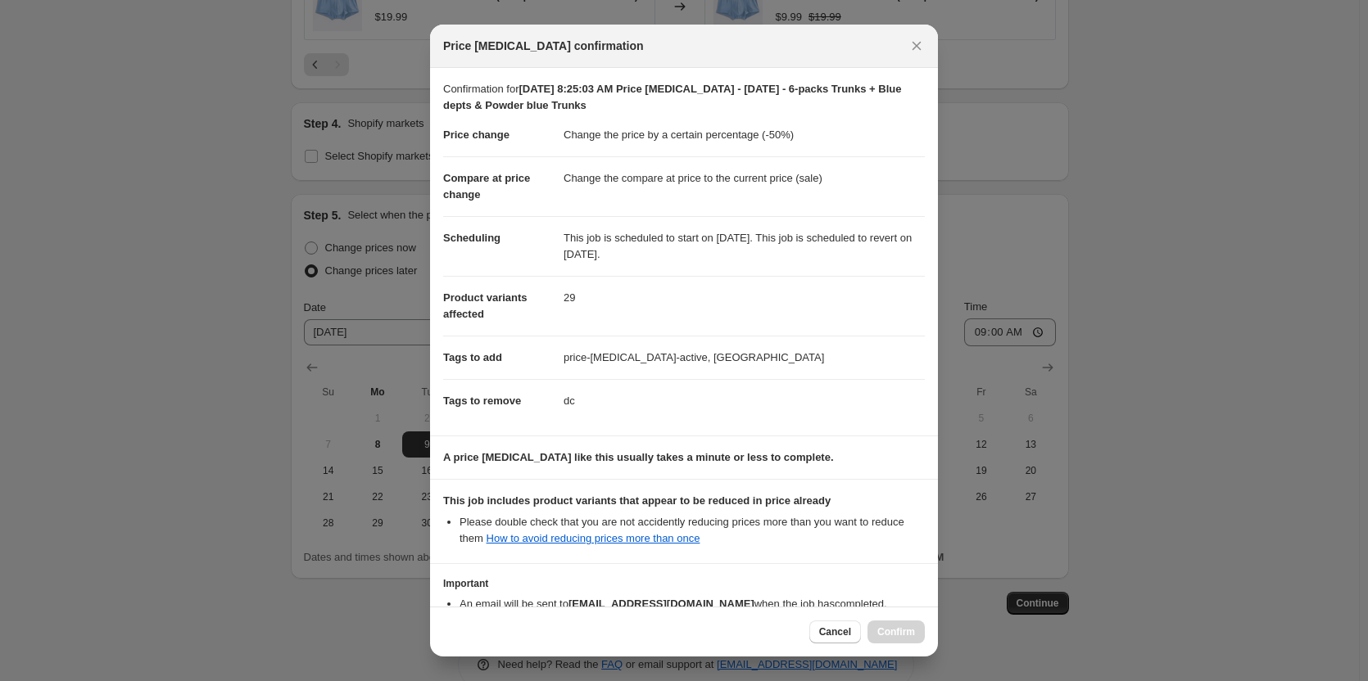
scroll to position [108, 0]
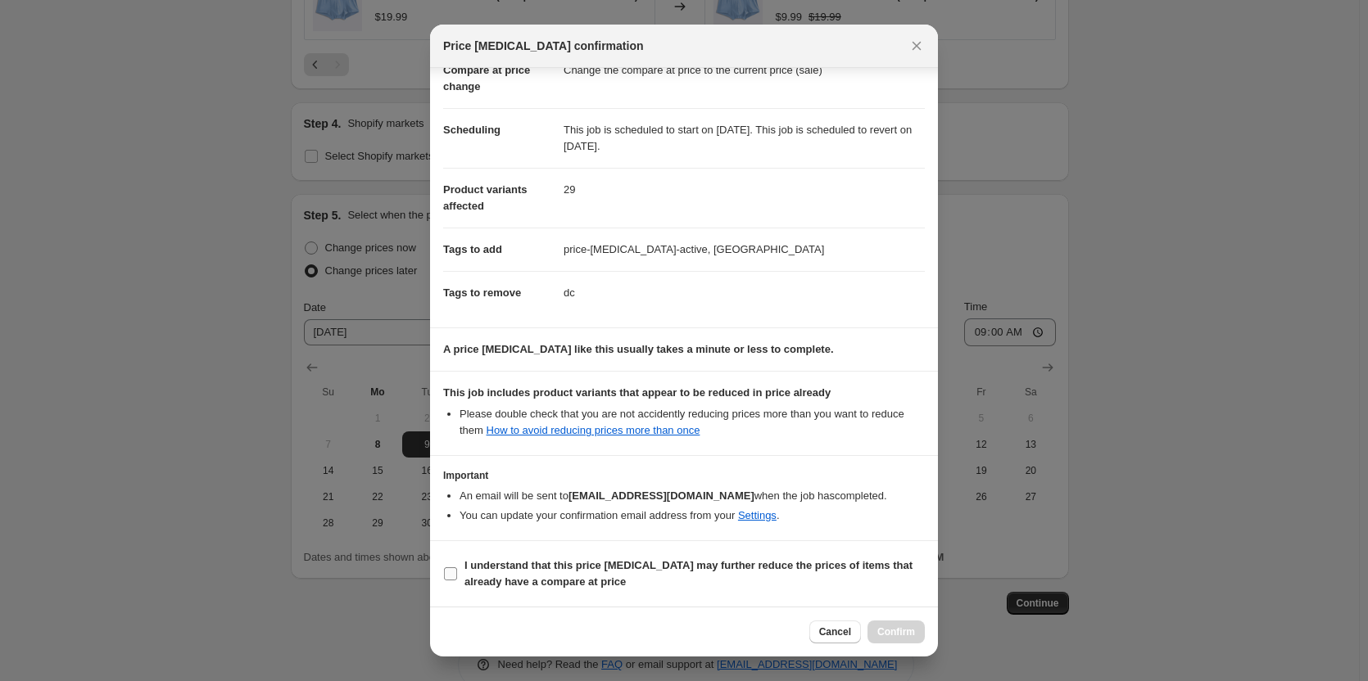
drag, startPoint x: 465, startPoint y: 573, endPoint x: 548, endPoint y: 586, distance: 83.6
click at [467, 573] on span "I understand that this price [MEDICAL_DATA] may further reduce the prices of it…" at bounding box center [694, 574] width 460 height 33
click at [451, 574] on input "I understand that this price [MEDICAL_DATA] may further reduce the prices of it…" at bounding box center [450, 574] width 13 height 13
checkbox input "true"
click at [902, 635] on span "Confirm" at bounding box center [896, 632] width 38 height 13
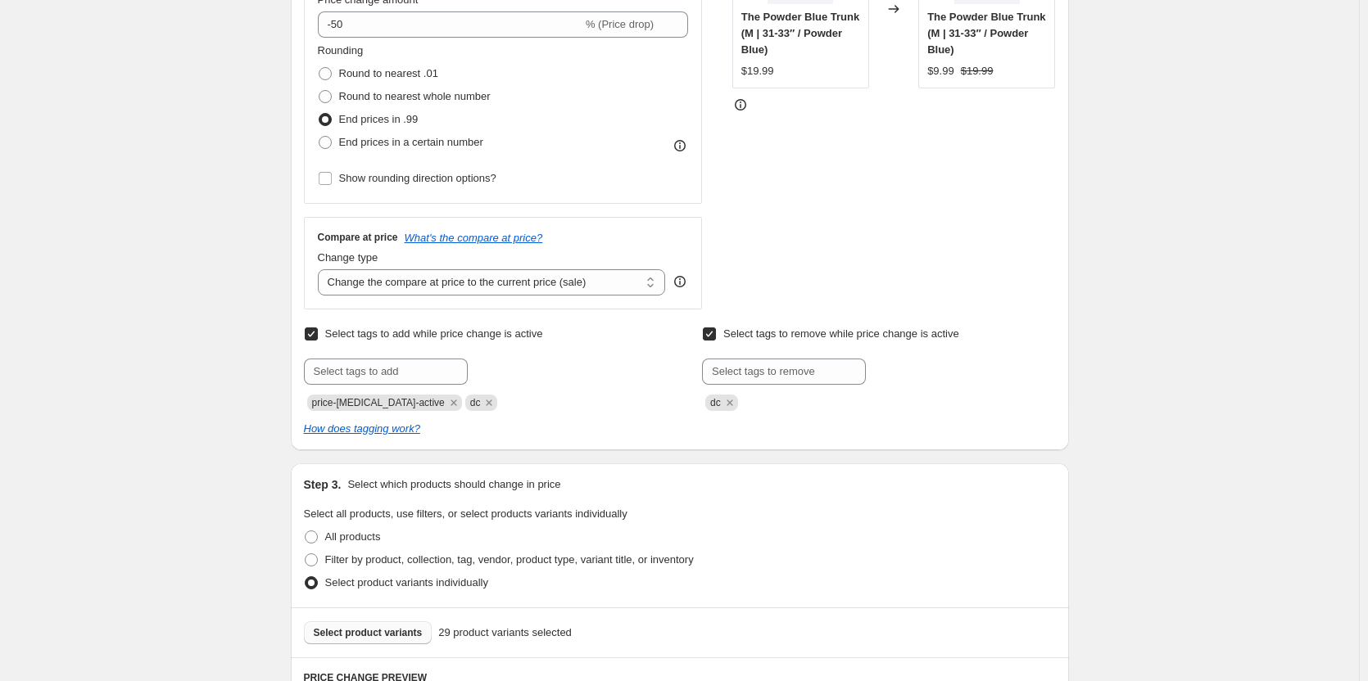
scroll to position [220, 0]
